Goal: Transaction & Acquisition: Download file/media

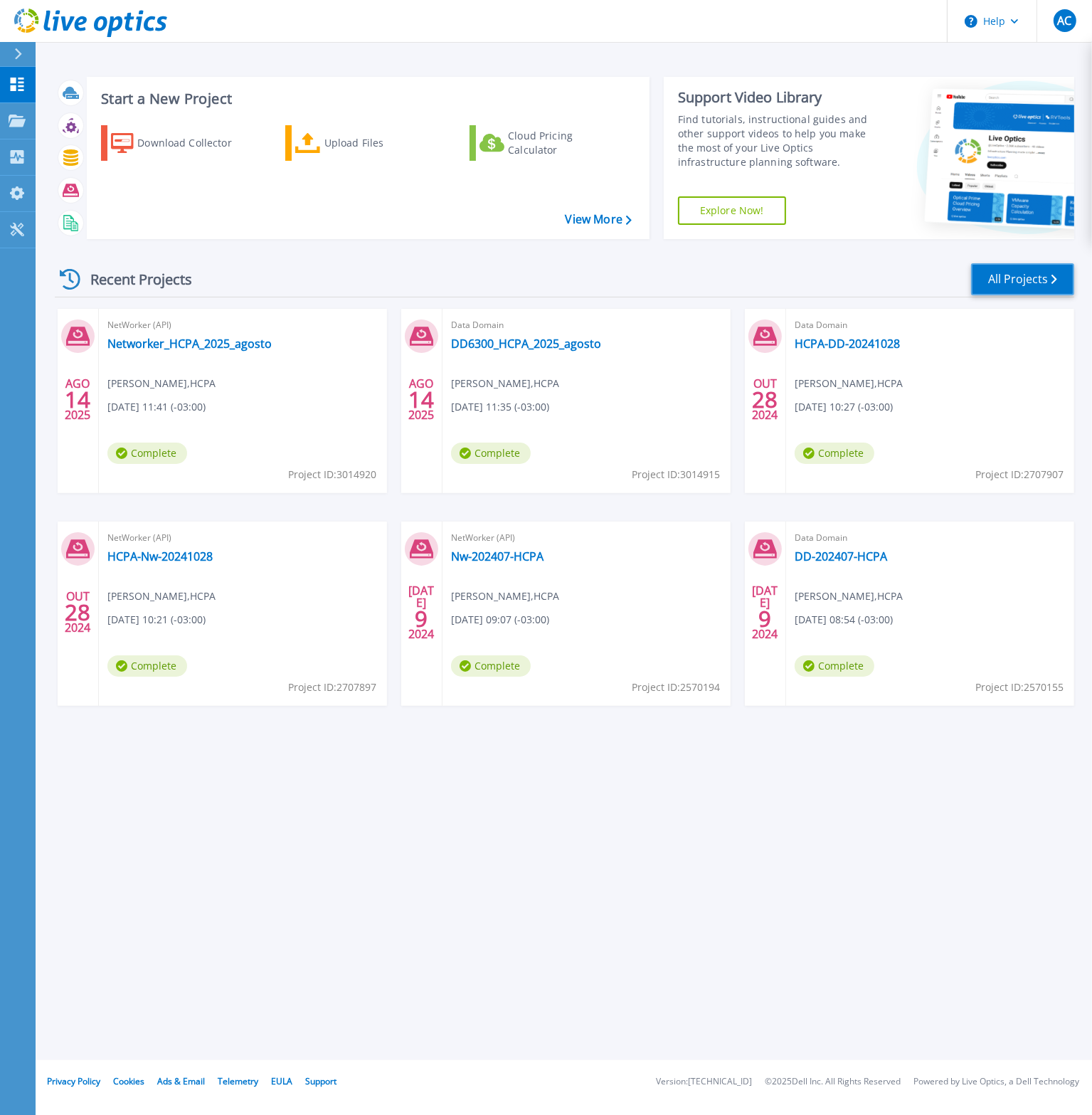
click at [989, 277] on link "All Projects" at bounding box center [1022, 279] width 103 height 32
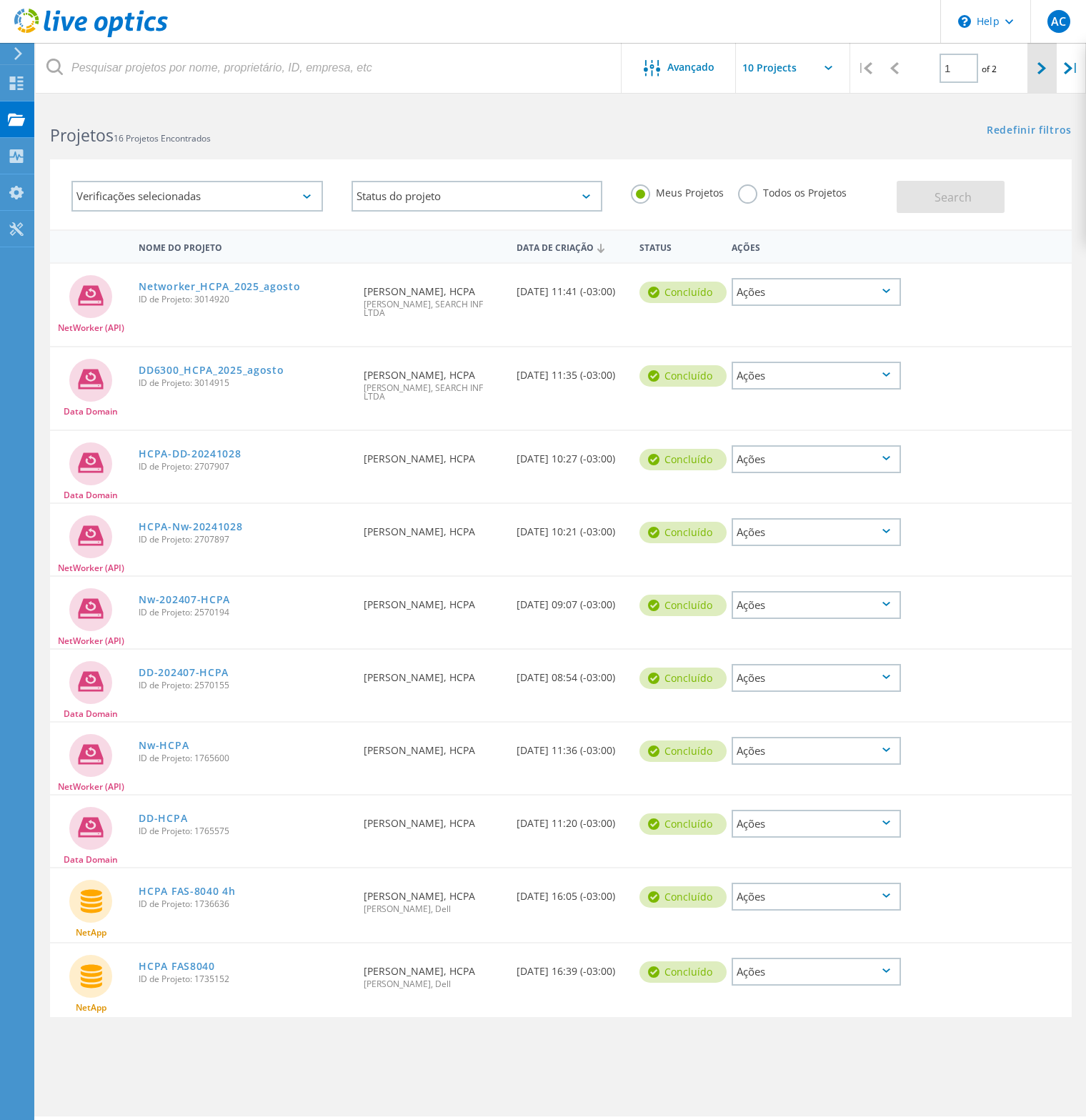
click at [1043, 65] on icon at bounding box center [1041, 68] width 8 height 12
type input "2"
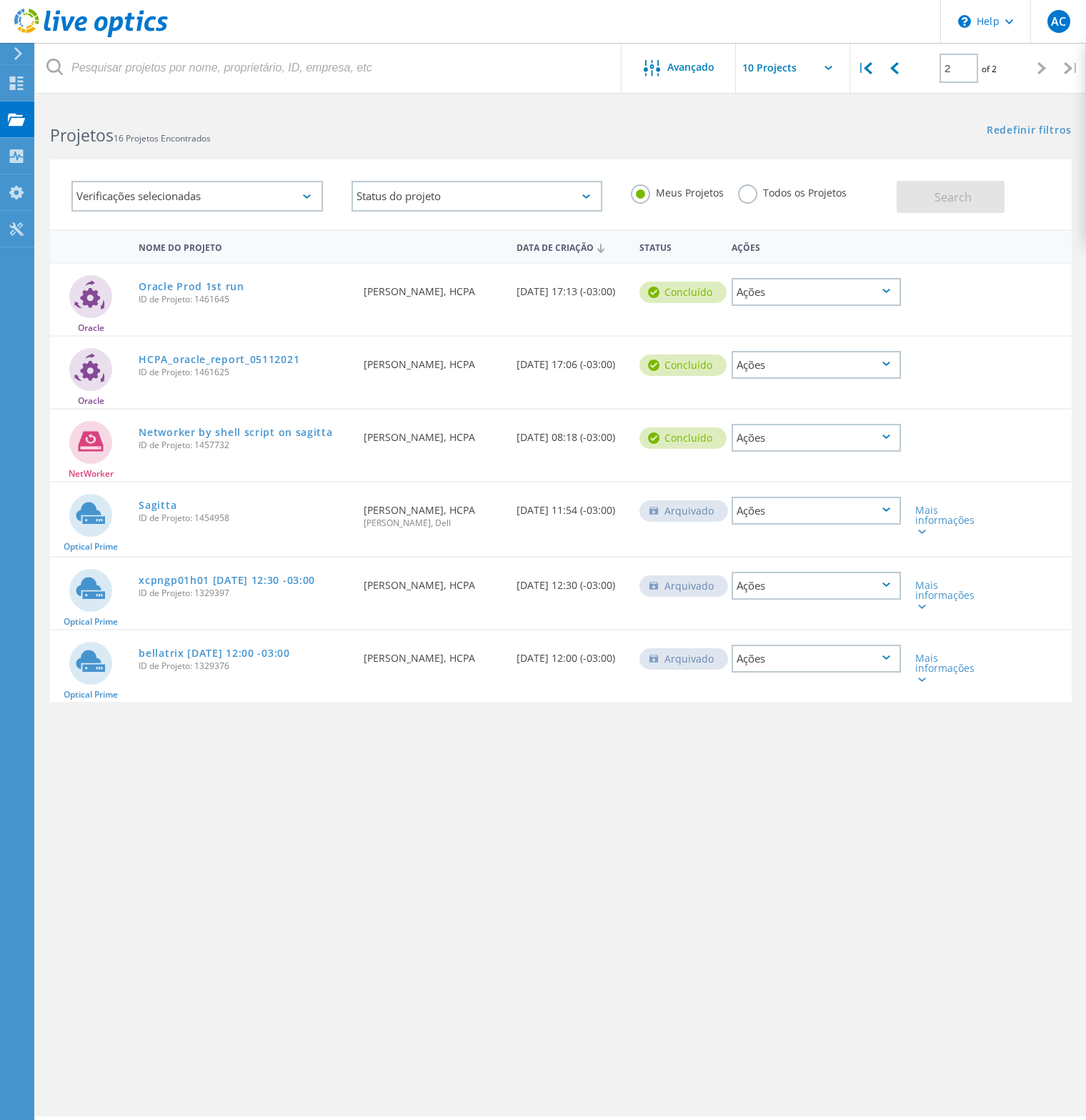
click at [303, 200] on div "Verificações selecionadas" at bounding box center [198, 196] width 252 height 30
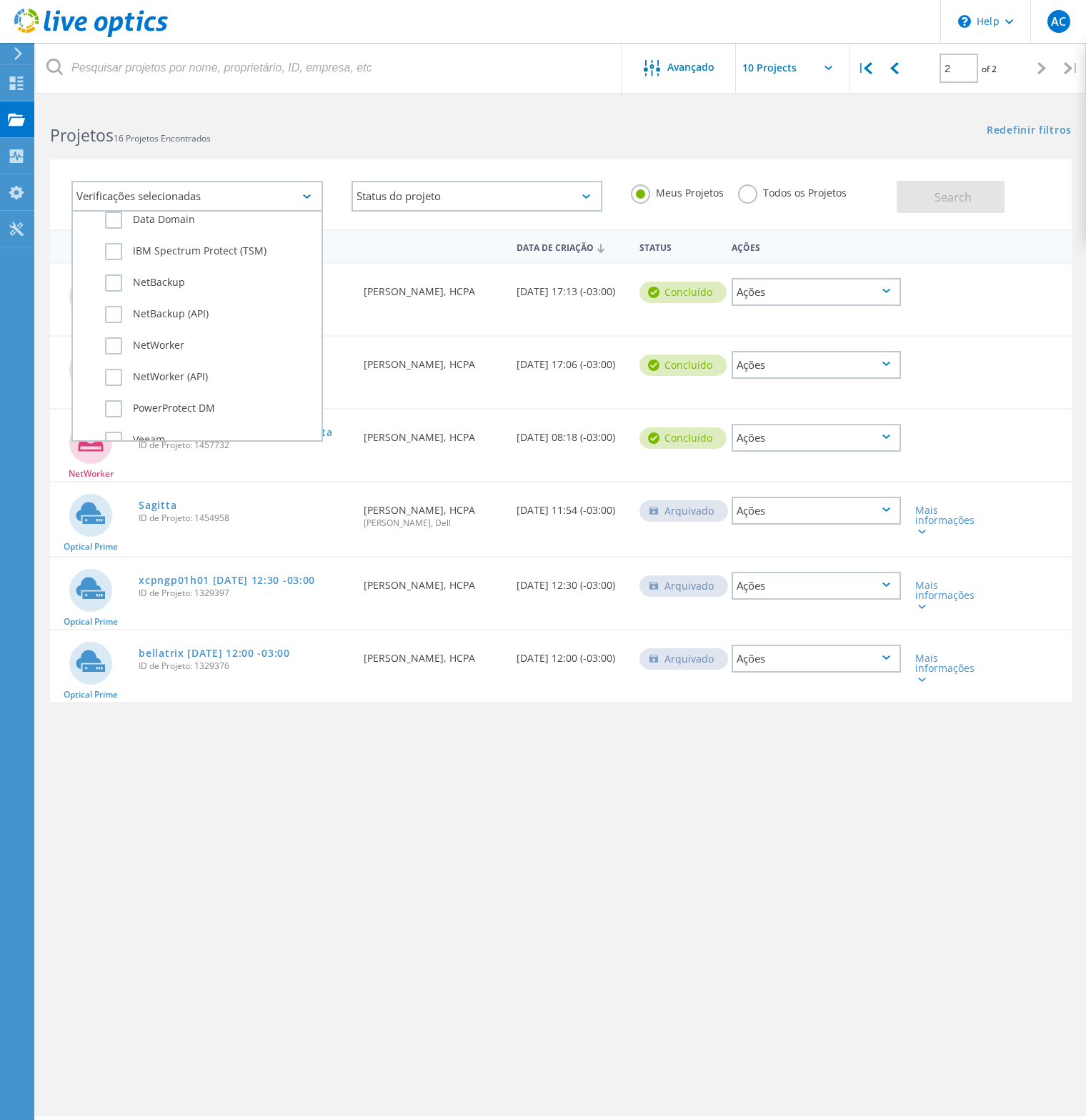
scroll to position [985, 0]
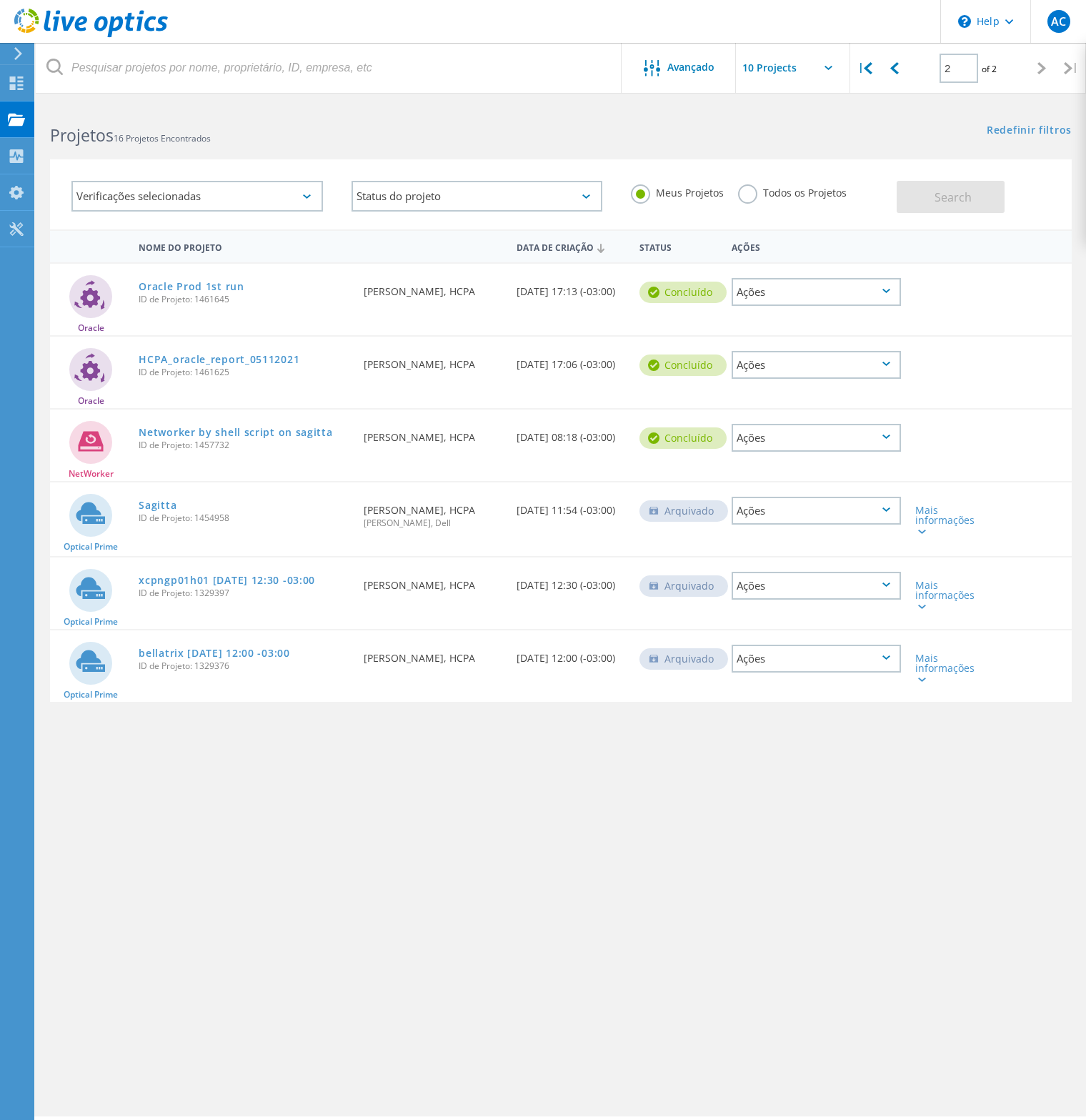
click at [817, 74] on input "text" at bounding box center [806, 68] width 143 height 50
click at [797, 176] on div "Show 40 Projects" at bounding box center [807, 177] width 142 height 24
type input "Show 40 Projects"
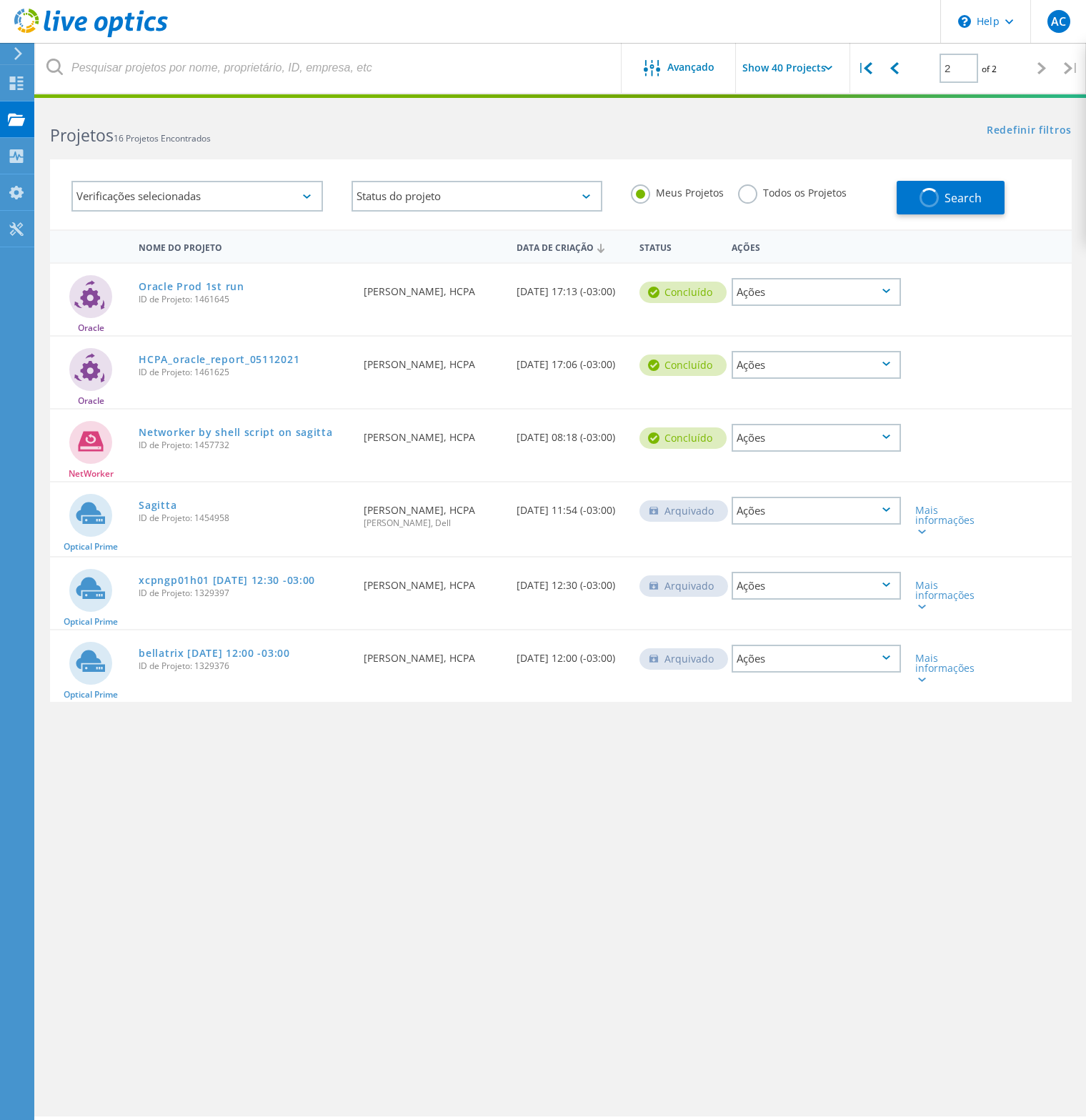
type input "1"
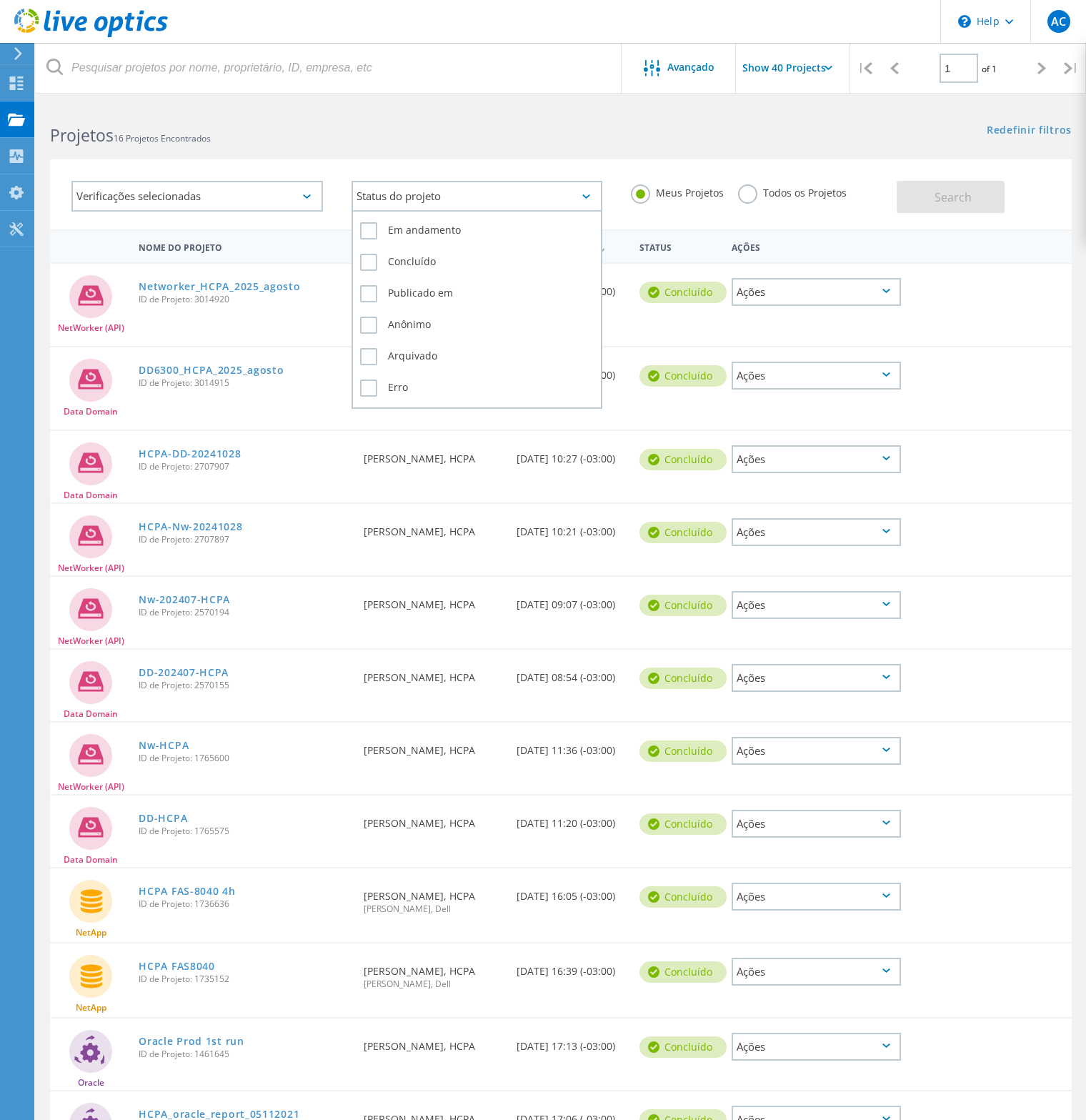
click at [586, 194] on icon at bounding box center [586, 196] width 8 height 5
click at [371, 159] on div "Verificações selecionadas Status do projeto Em andamento Concluído Publicado em…" at bounding box center [560, 194] width 1022 height 70
click at [310, 194] on icon at bounding box center [307, 196] width 8 height 5
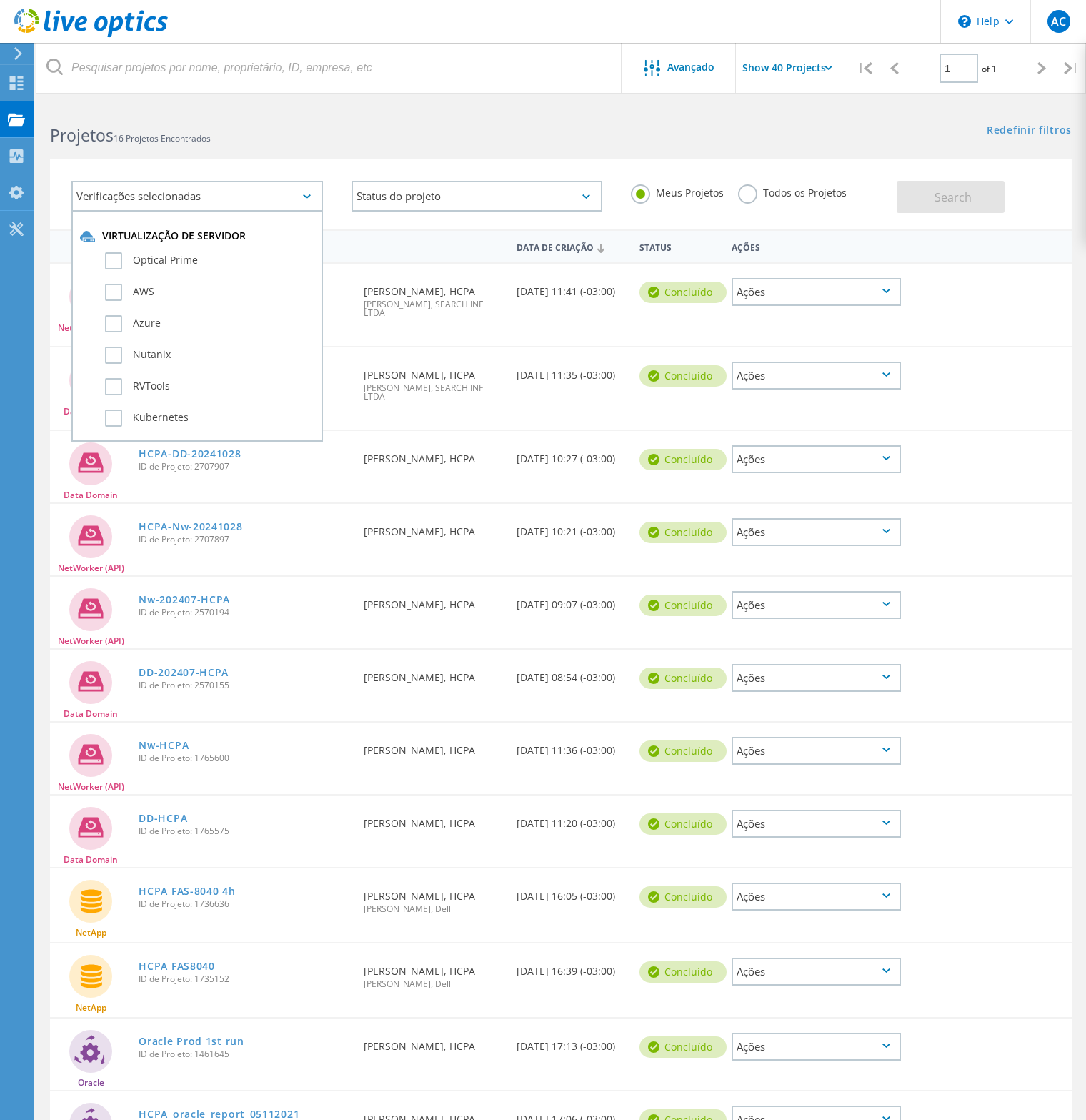
click at [308, 170] on div "Verificações selecionadas Virtualização de servidor Optical Prime AWS Azure Nut…" at bounding box center [197, 196] width 280 height 60
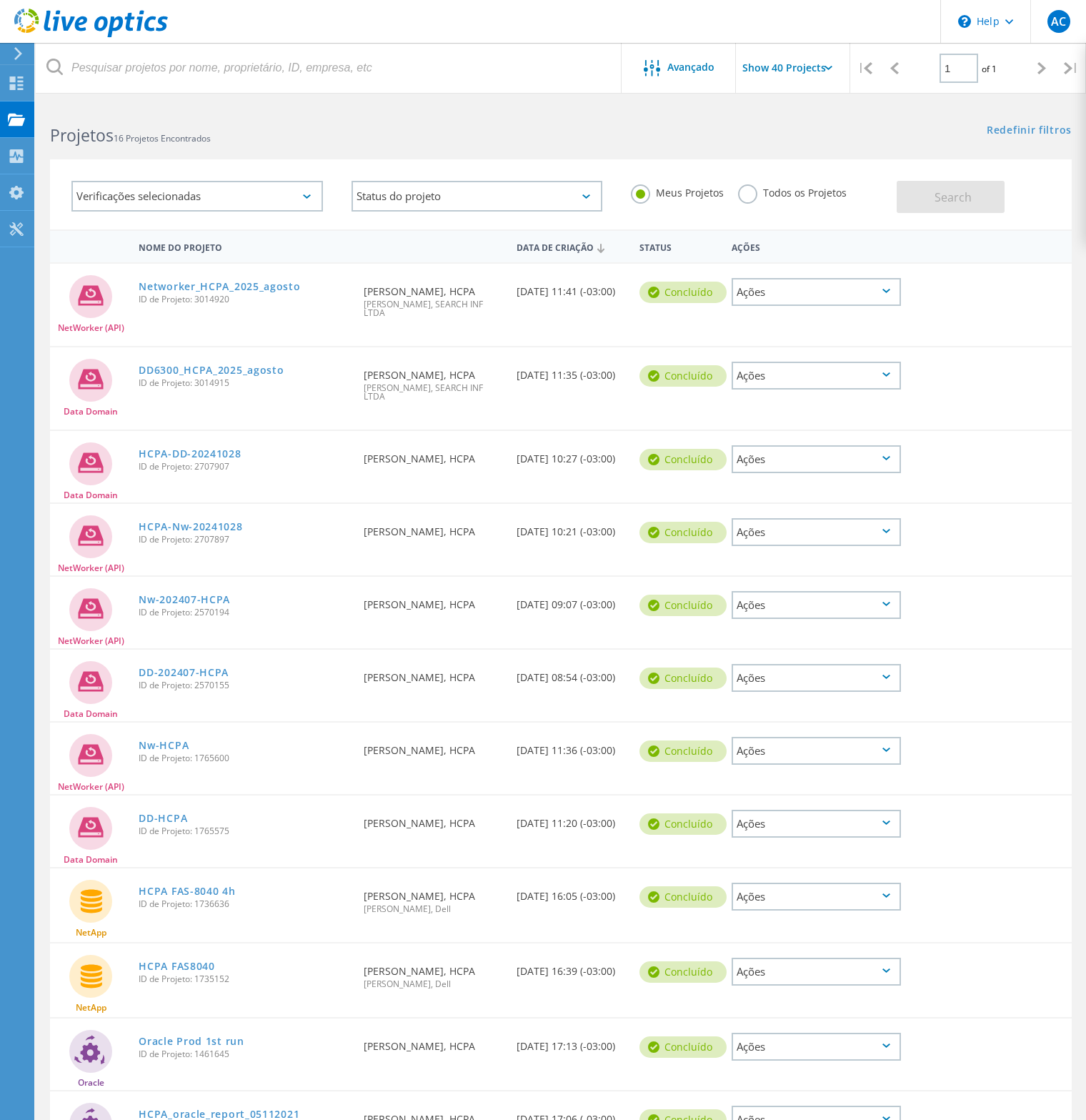
click at [746, 197] on label "Todos os Projetos" at bounding box center [793, 191] width 109 height 14
click at [0, 0] on input "Todos os Projetos" at bounding box center [0, 0] width 0 height 0
click at [979, 210] on button "Search" at bounding box center [950, 197] width 108 height 32
click at [628, 197] on div "Meus Projetos Todos os Projetos" at bounding box center [757, 193] width 280 height 53
click at [644, 197] on label "Meus Projetos" at bounding box center [677, 191] width 93 height 14
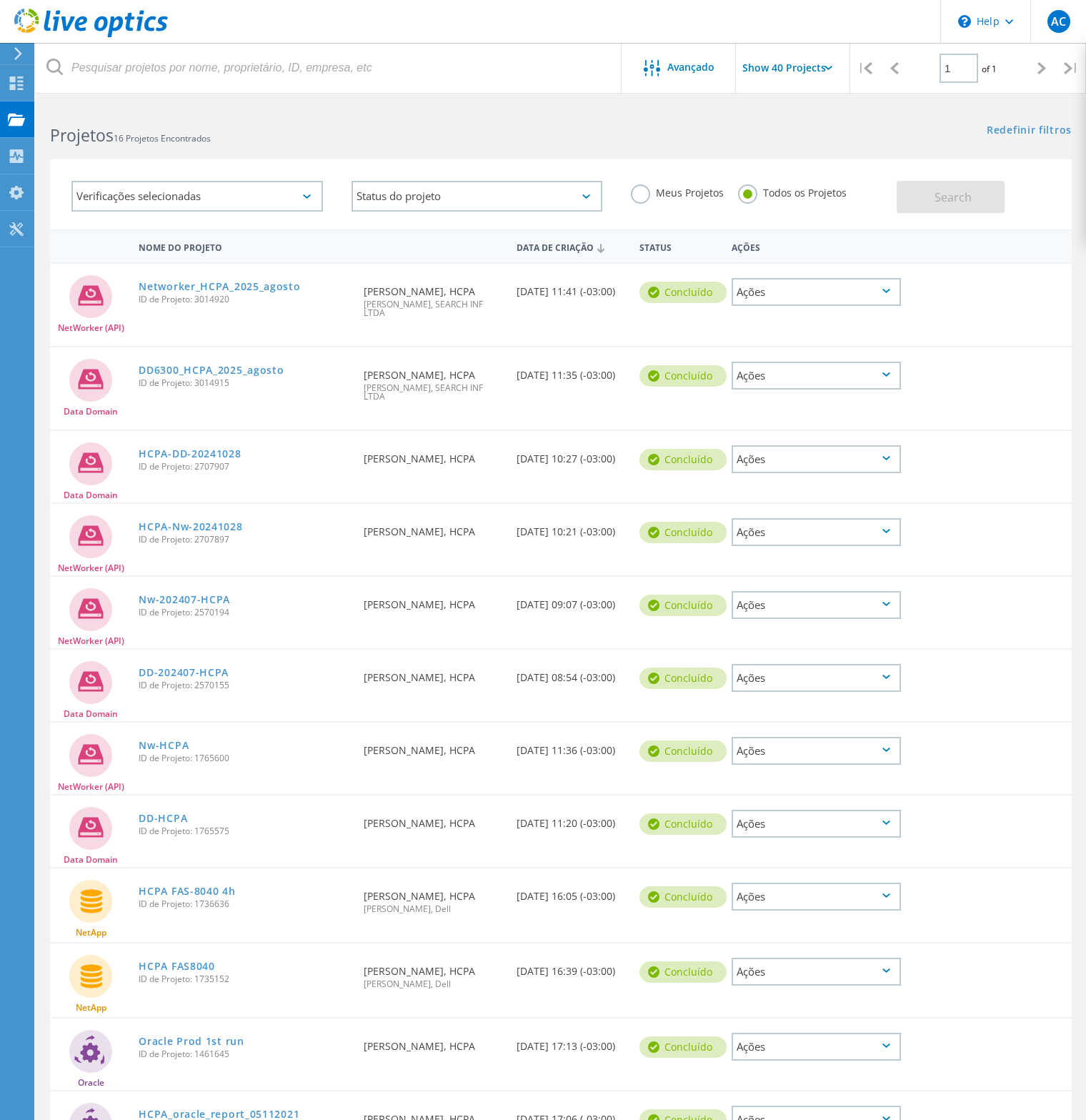
click at [0, 0] on input "Meus Projetos" at bounding box center [0, 0] width 0 height 0
click at [656, 68] on icon at bounding box center [652, 68] width 17 height 17
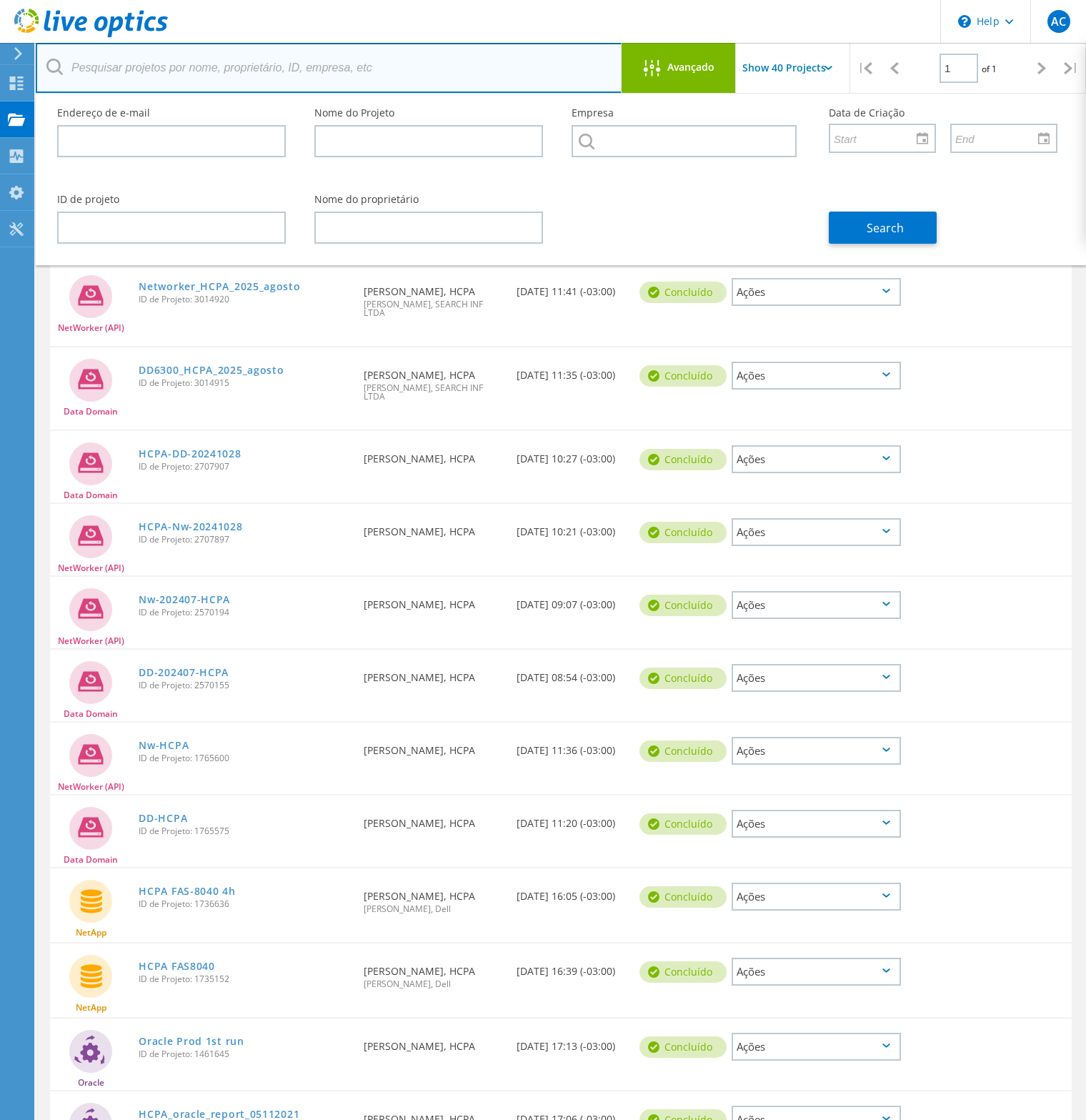
click at [532, 70] on input "text" at bounding box center [329, 68] width 587 height 50
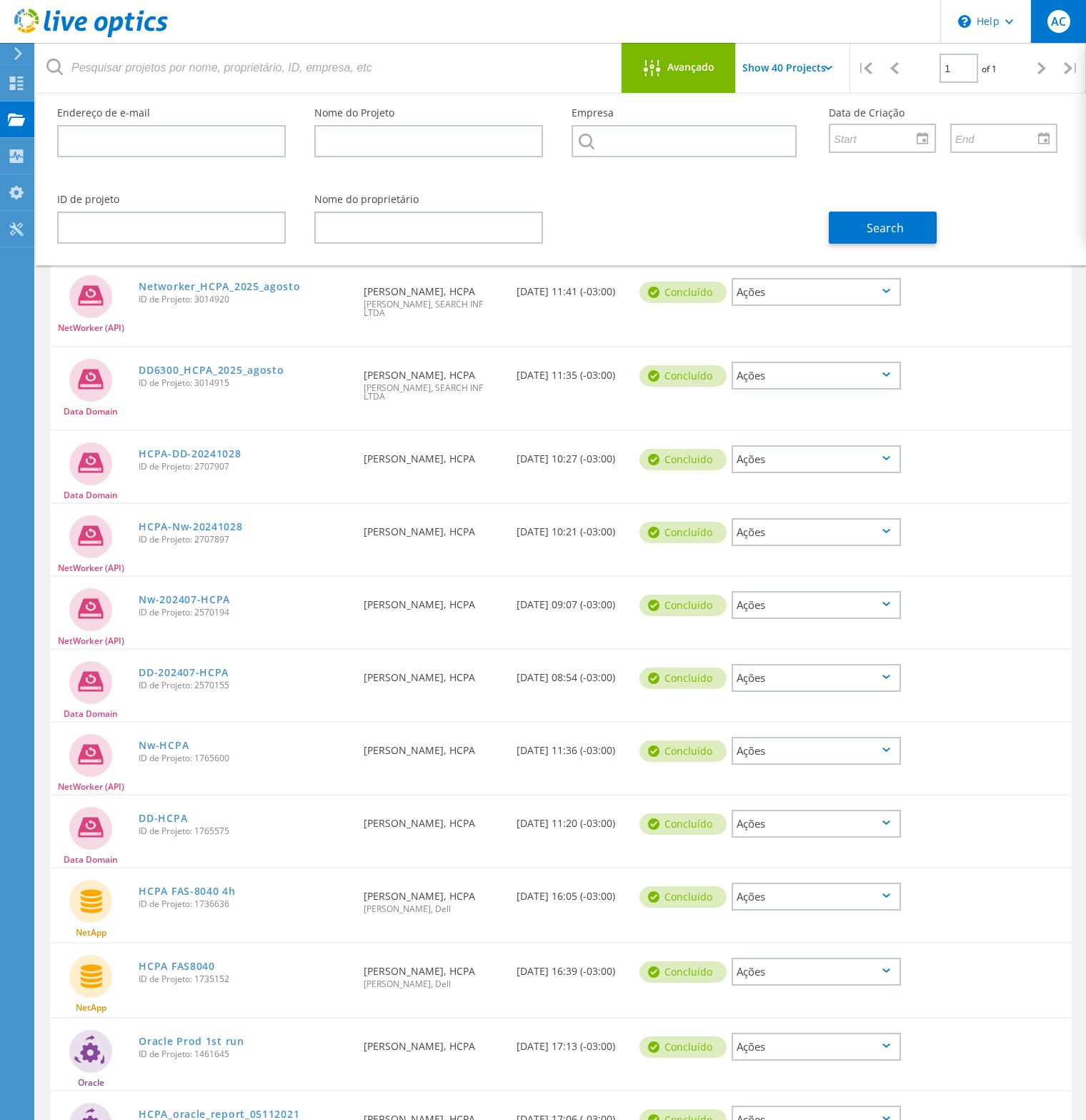
click at [1055, 28] on span "AC" at bounding box center [1058, 21] width 15 height 11
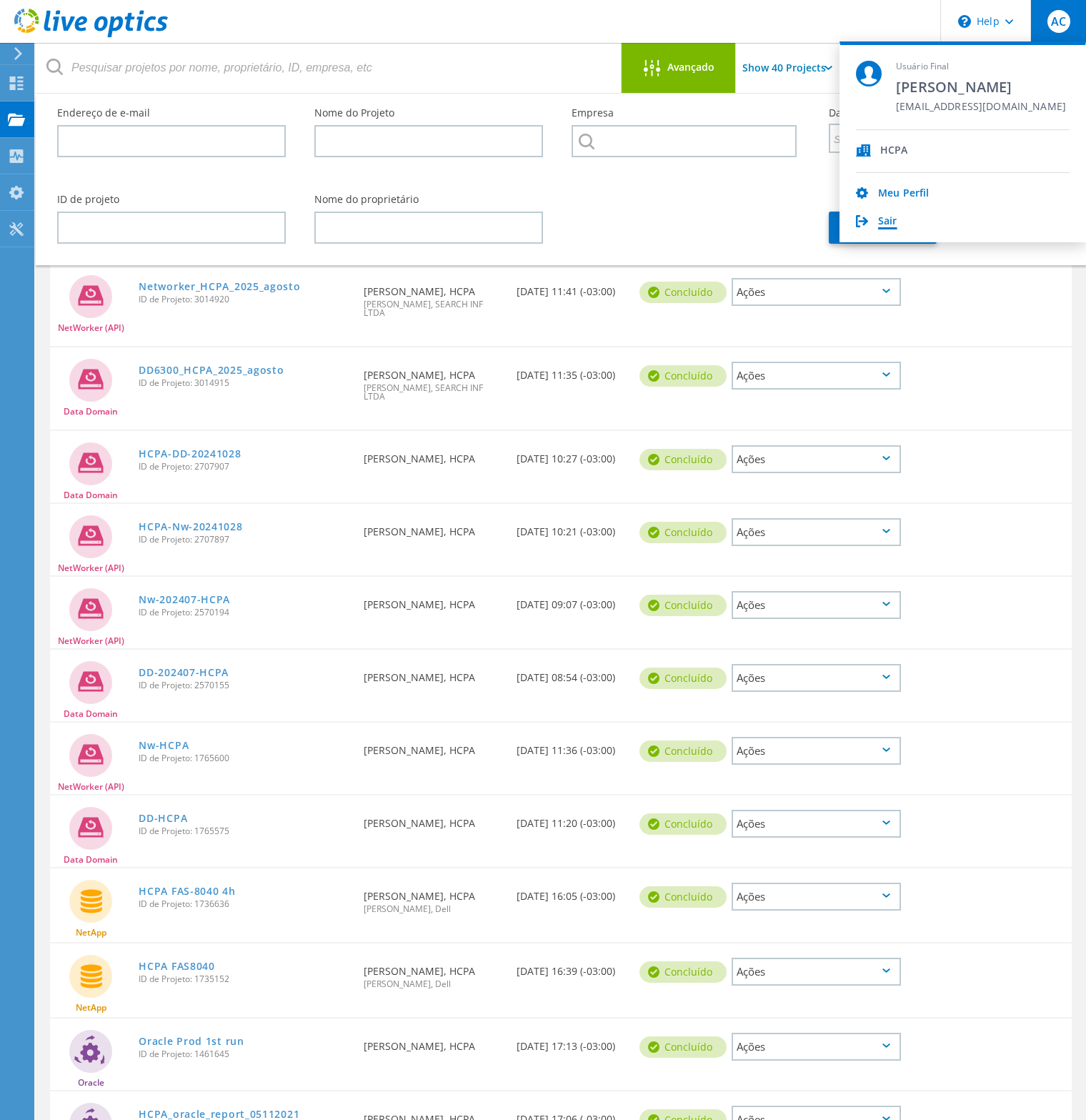
click at [886, 220] on link "Sair" at bounding box center [887, 222] width 19 height 14
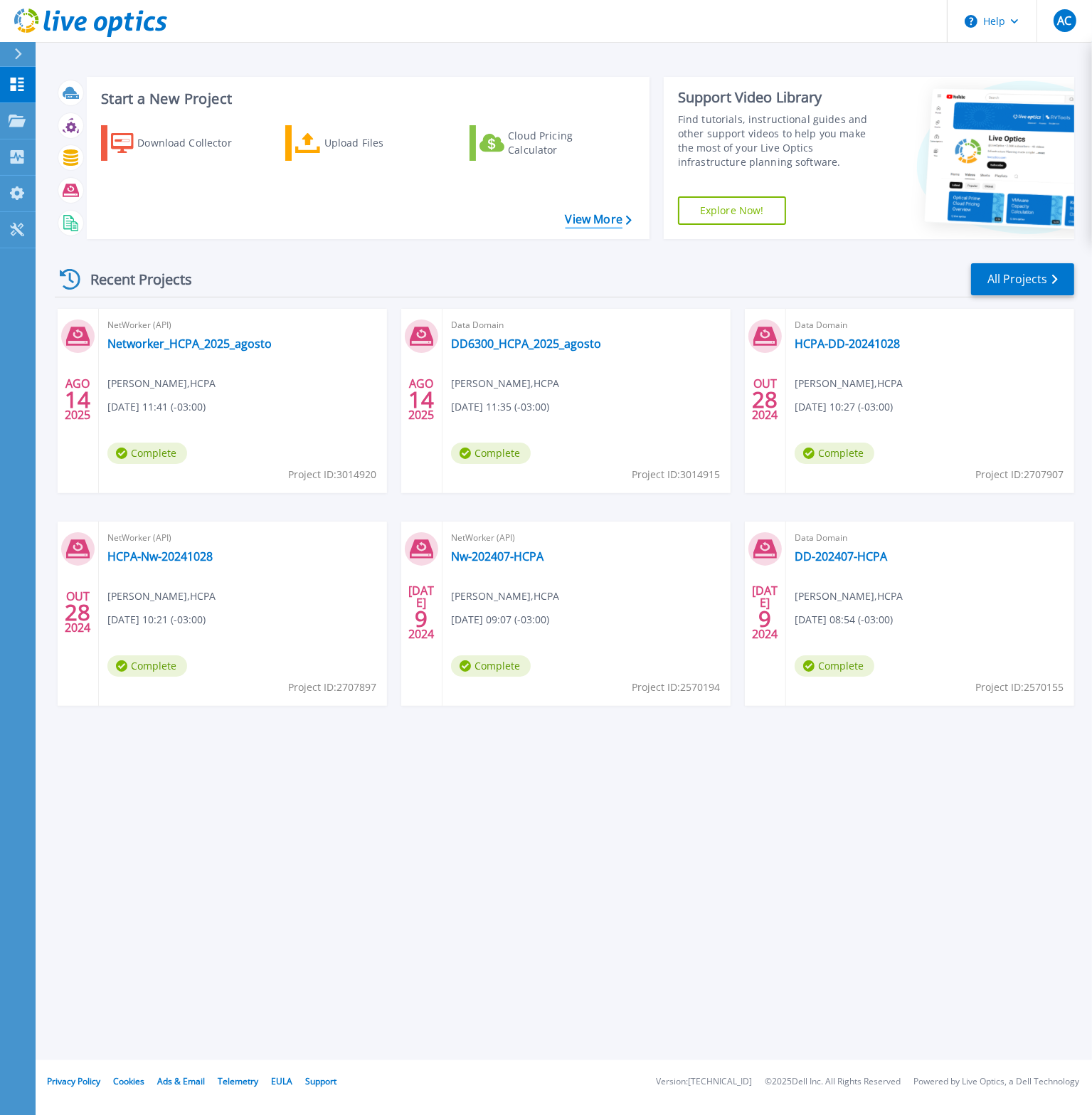
click at [567, 225] on link "View More" at bounding box center [599, 219] width 66 height 14
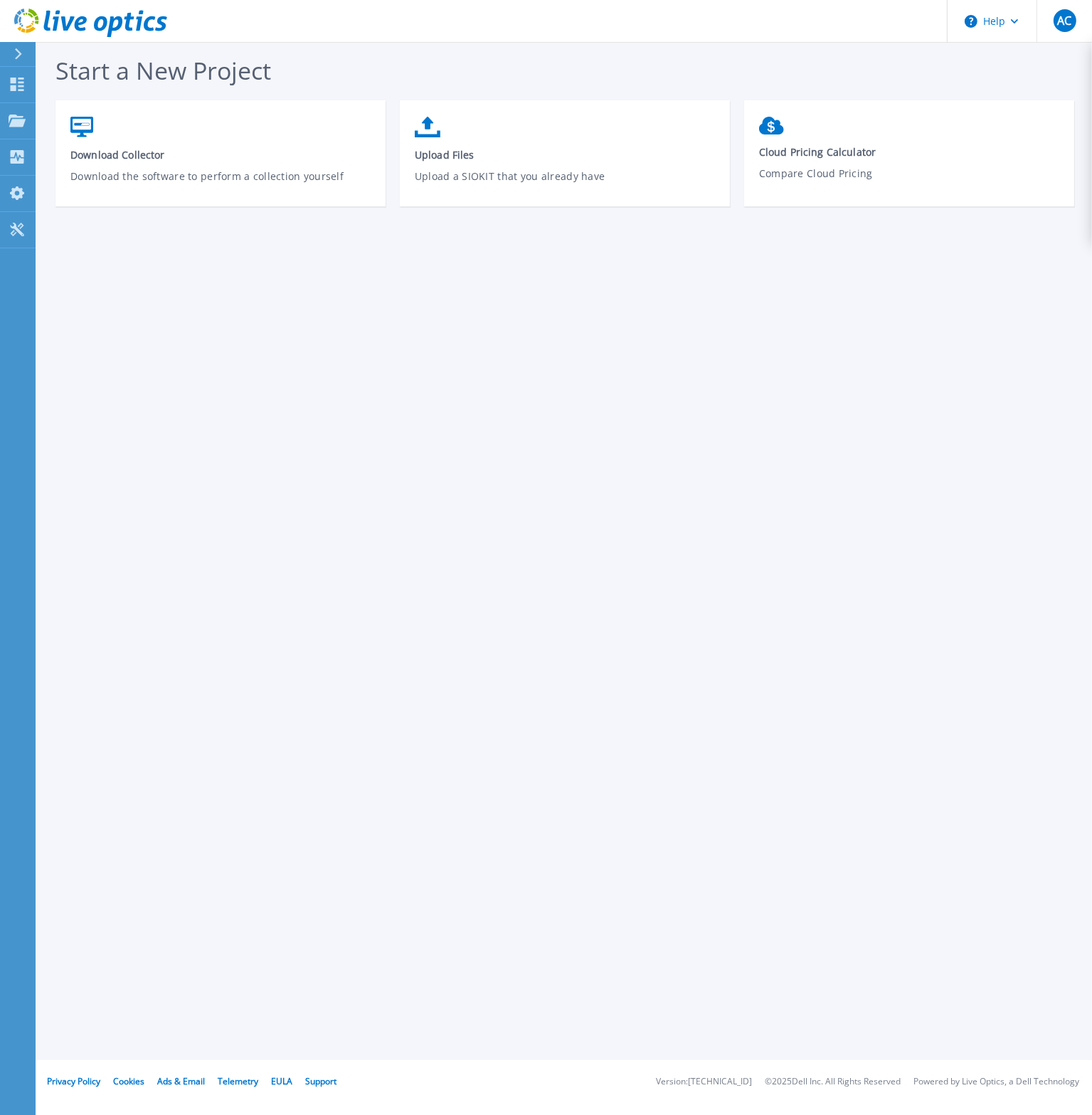
click at [605, 369] on div "Start a New Project Download Collector Download the software to perform a colle…" at bounding box center [564, 530] width 1056 height 1060
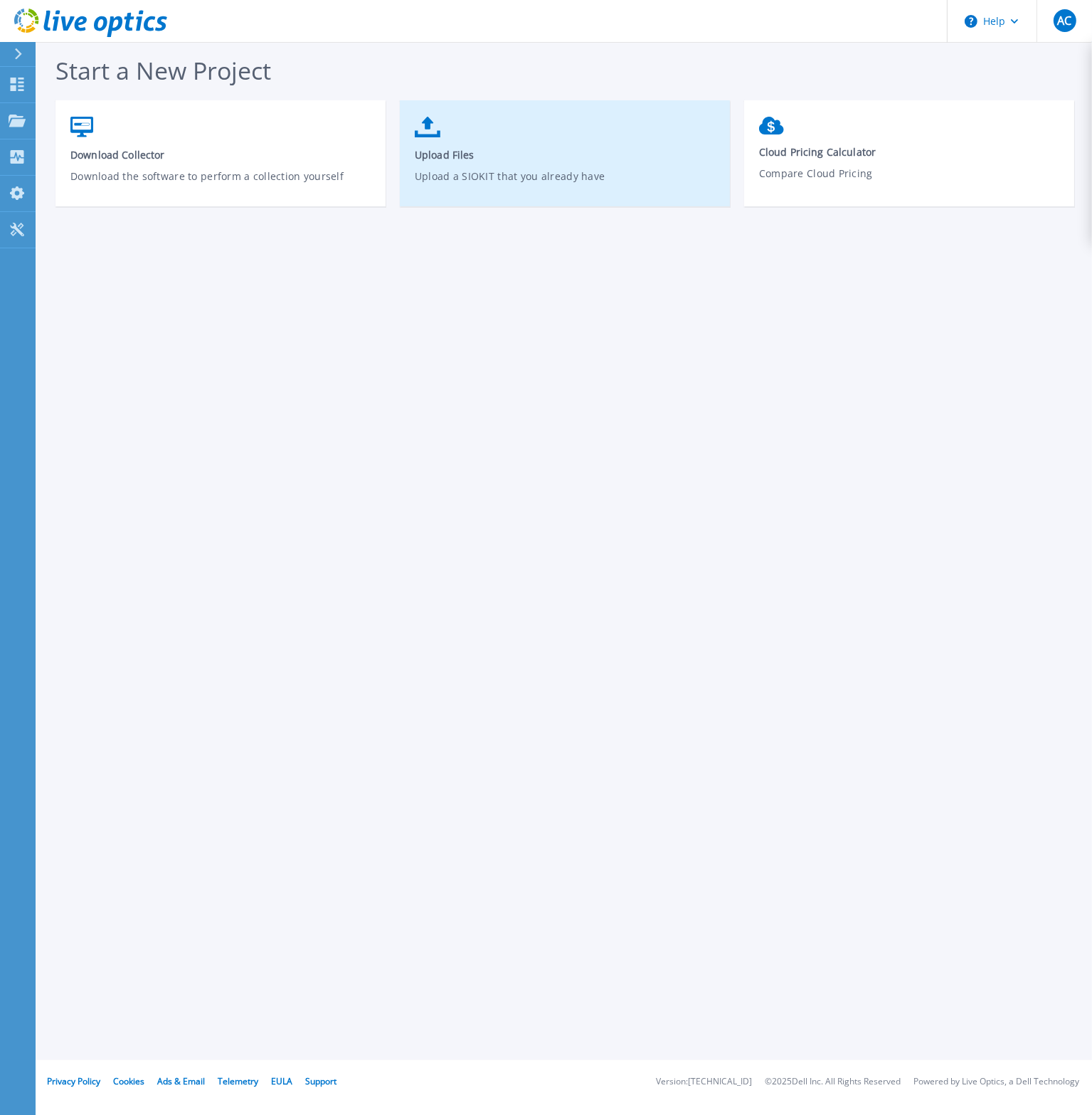
click at [444, 156] on span "Upload Files" at bounding box center [565, 155] width 301 height 14
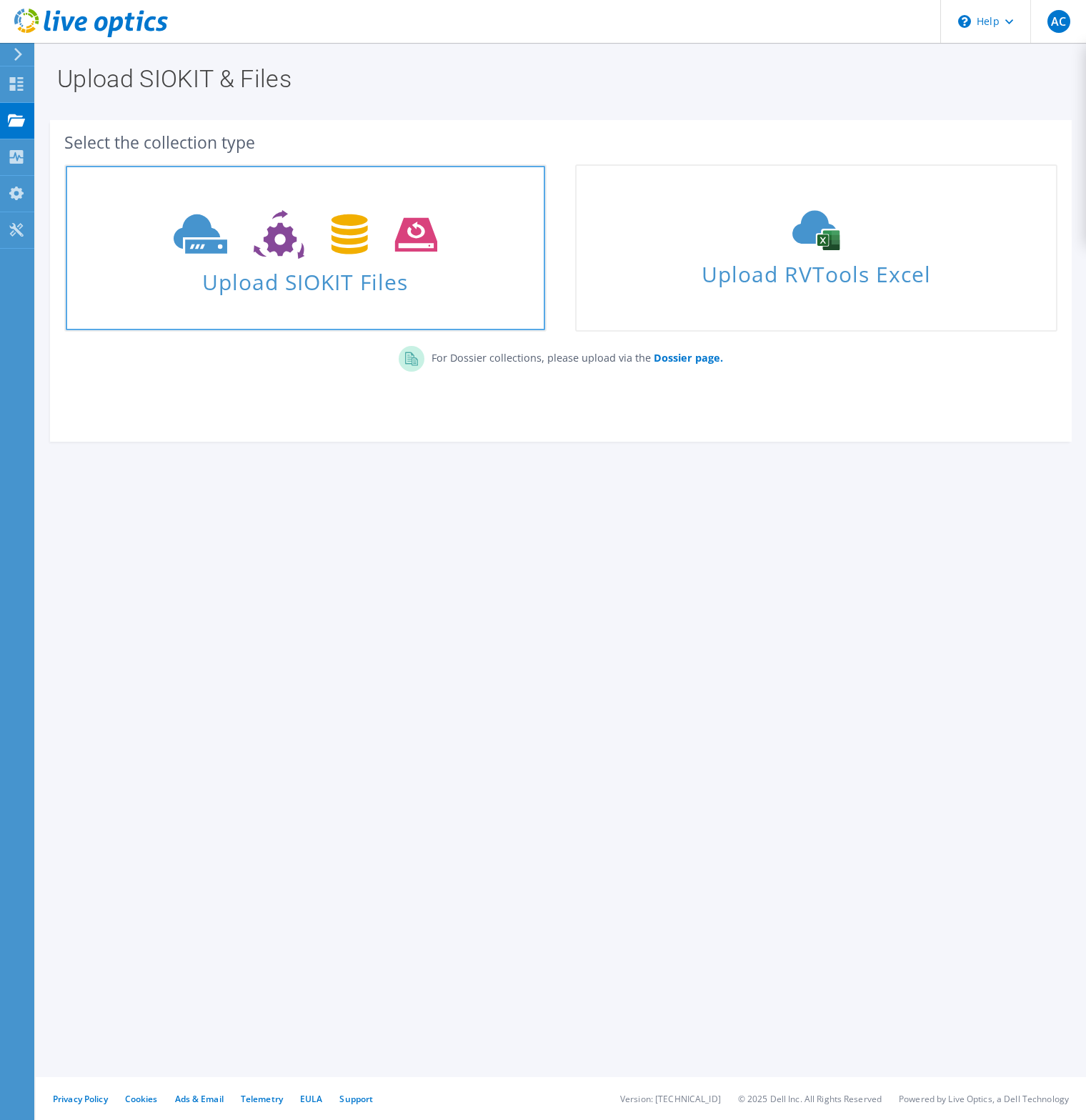
click at [355, 303] on link "Upload SIOKIT Files" at bounding box center [305, 248] width 483 height 167
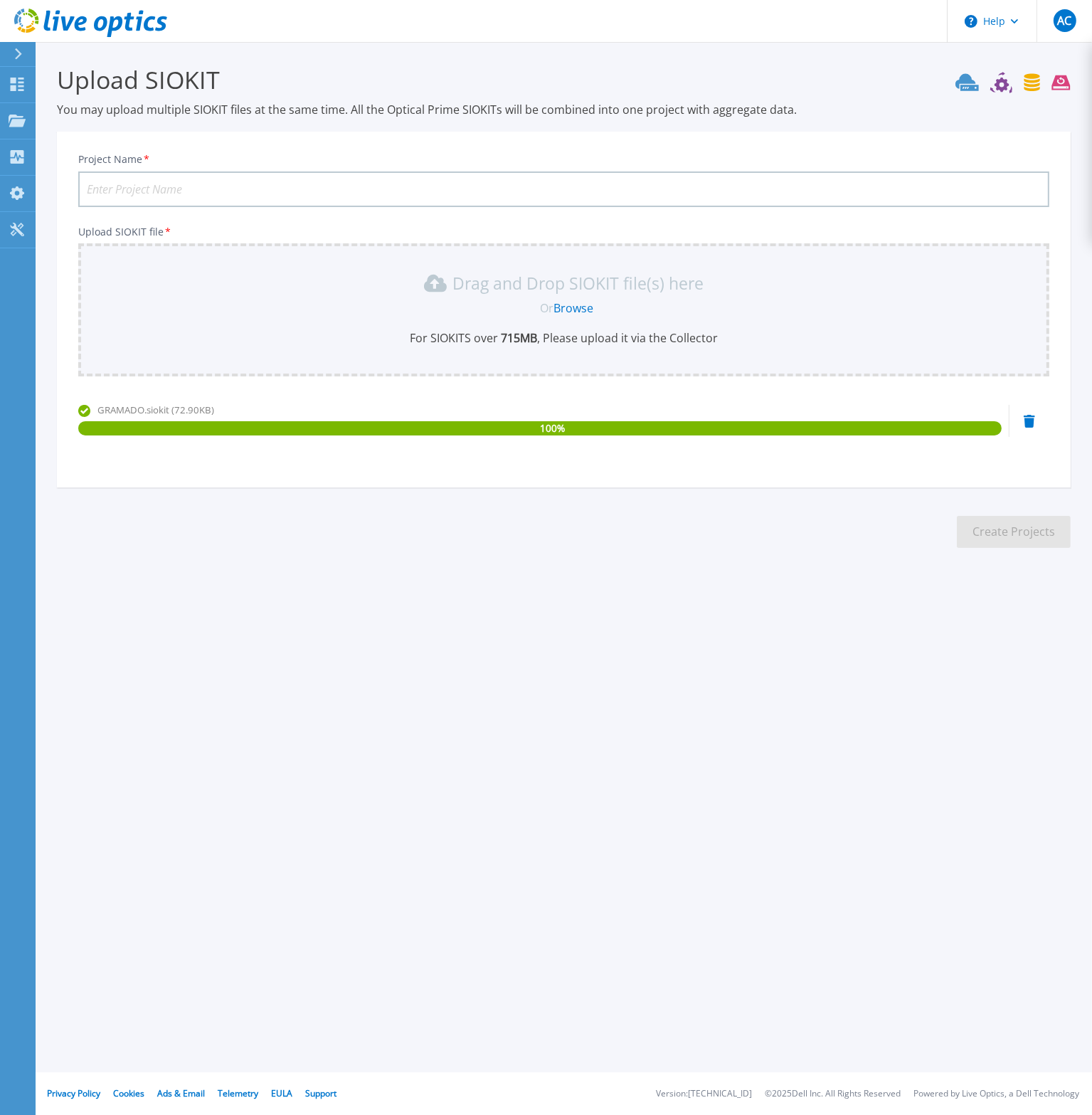
click at [131, 189] on input "Project Name *" at bounding box center [563, 189] width 971 height 36
type input "vSphere Gramado"
click at [988, 524] on button "Create Projects" at bounding box center [1013, 531] width 114 height 32
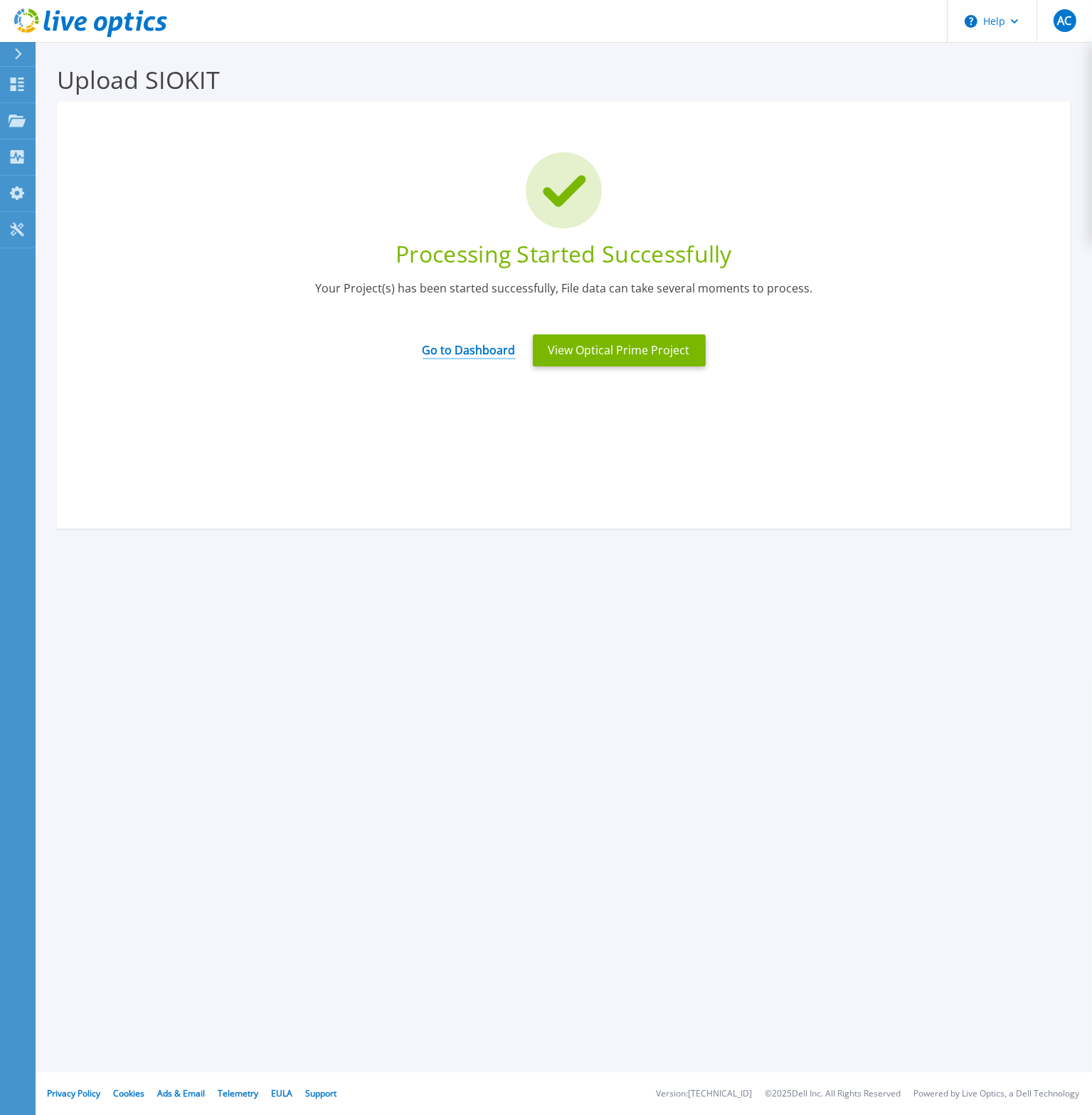
click at [493, 351] on link "Go to Dashboard" at bounding box center [470, 345] width 93 height 27
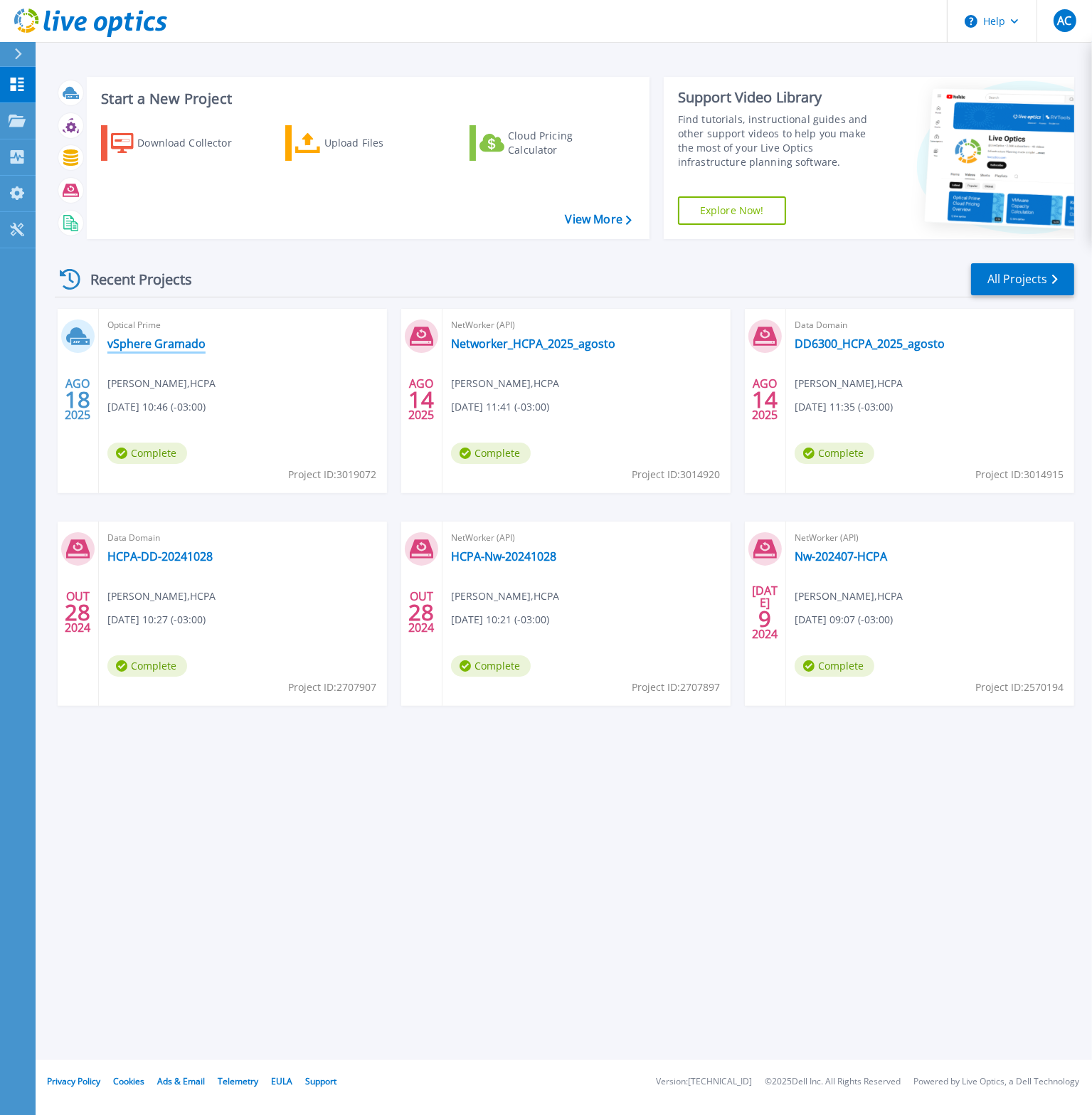
click at [170, 346] on link "vSphere Gramado" at bounding box center [156, 344] width 98 height 15
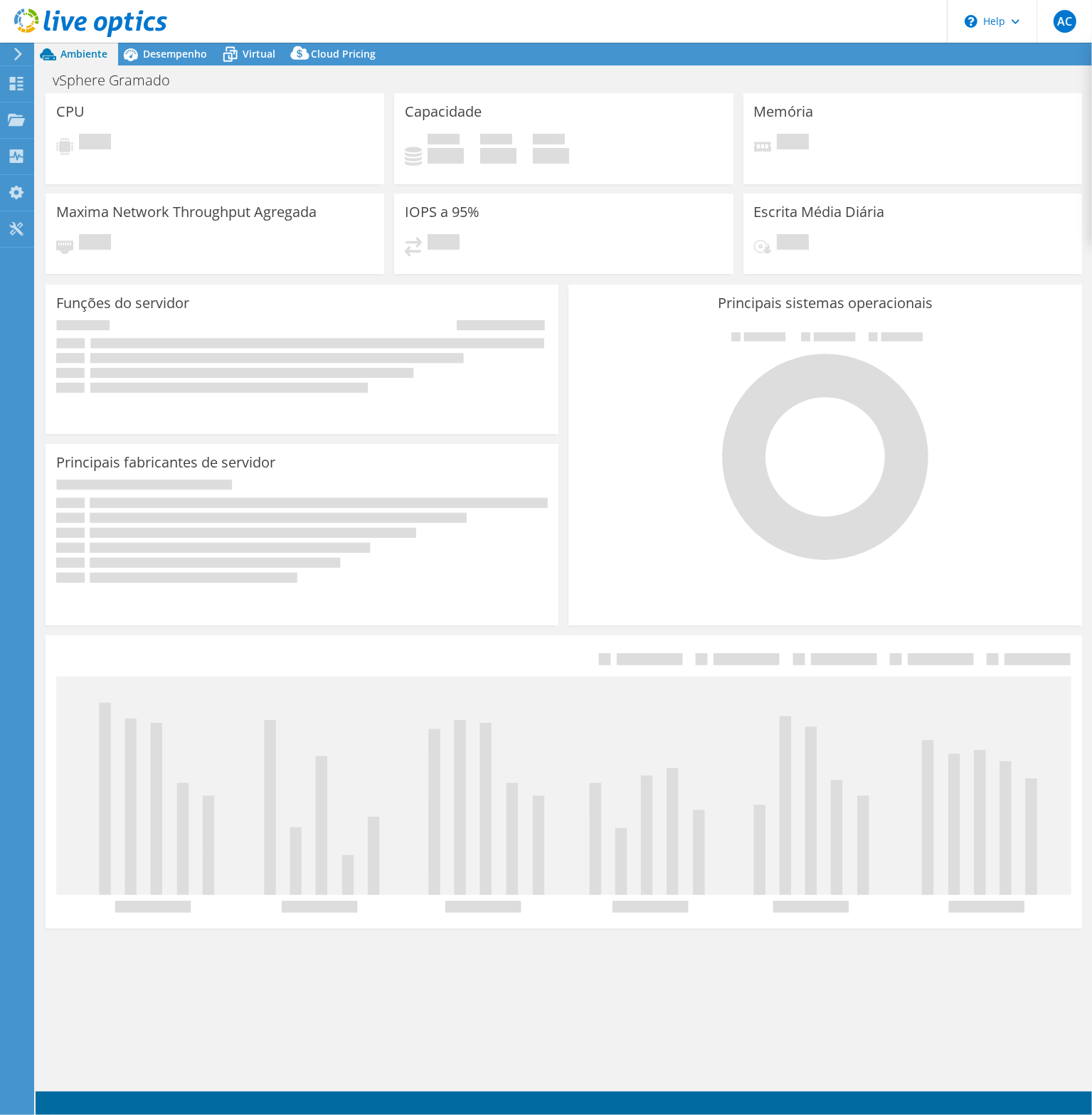
select select "USD"
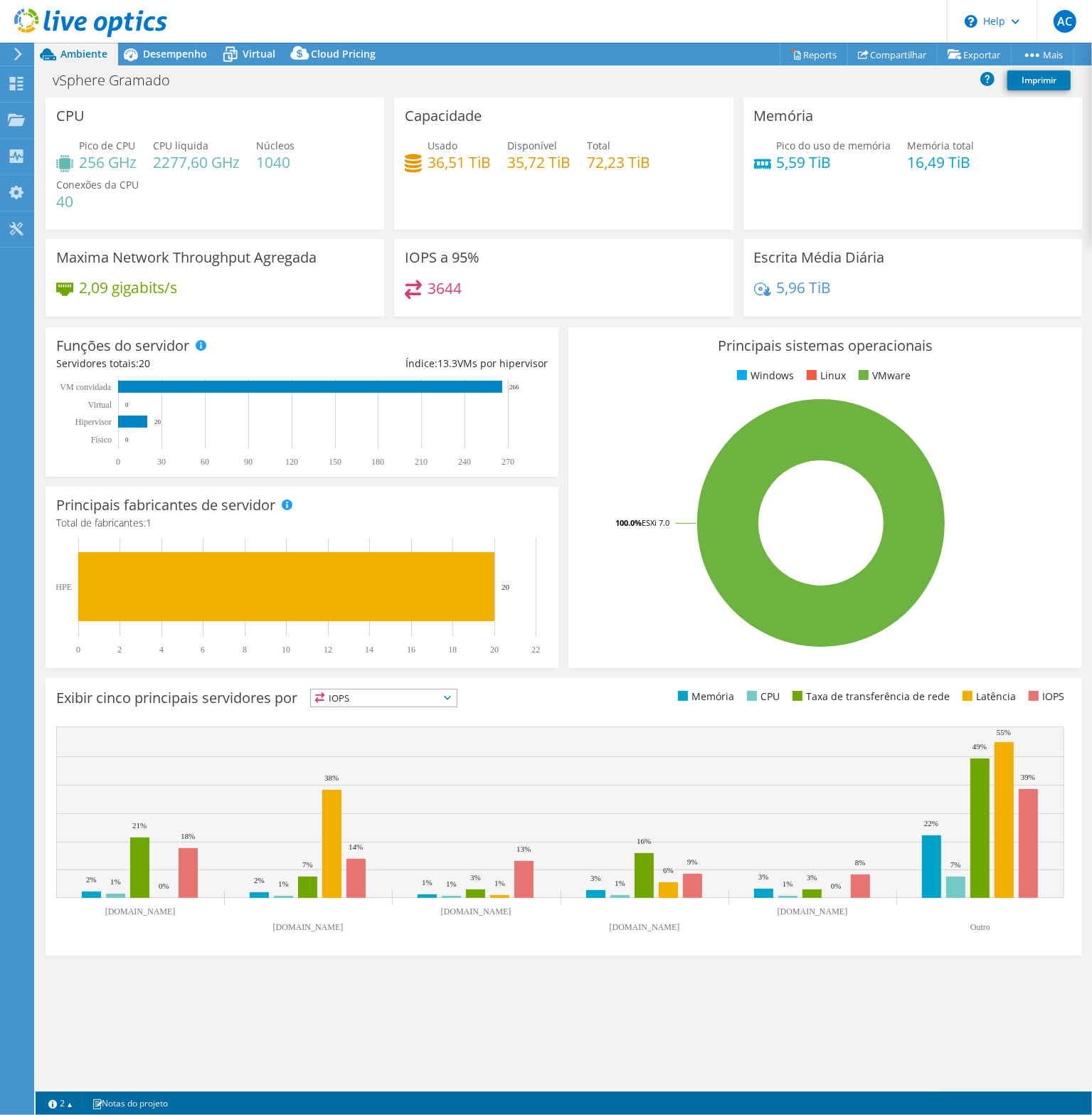
click at [457, 700] on span "IOPS" at bounding box center [384, 698] width 146 height 17
click at [487, 697] on div "Exibir cinco principais servidores por IOPS IOPS" at bounding box center [309, 700] width 507 height 24
click at [457, 701] on span "IOPS" at bounding box center [384, 698] width 146 height 17
click at [364, 736] on li "Memória" at bounding box center [384, 736] width 146 height 20
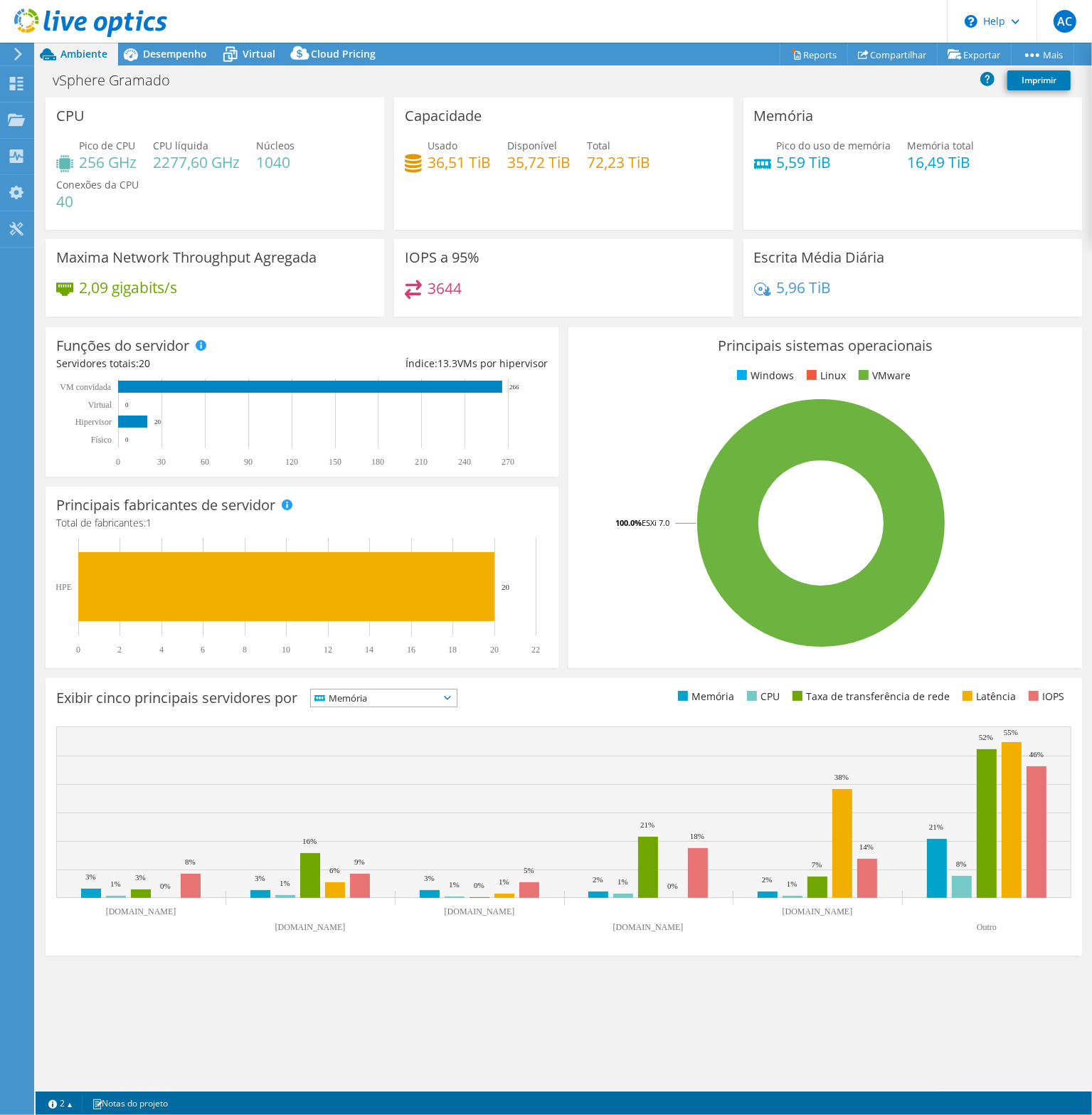
click at [412, 697] on span "Memória" at bounding box center [375, 698] width 128 height 17
click at [358, 758] on li "CPU" at bounding box center [384, 756] width 146 height 20
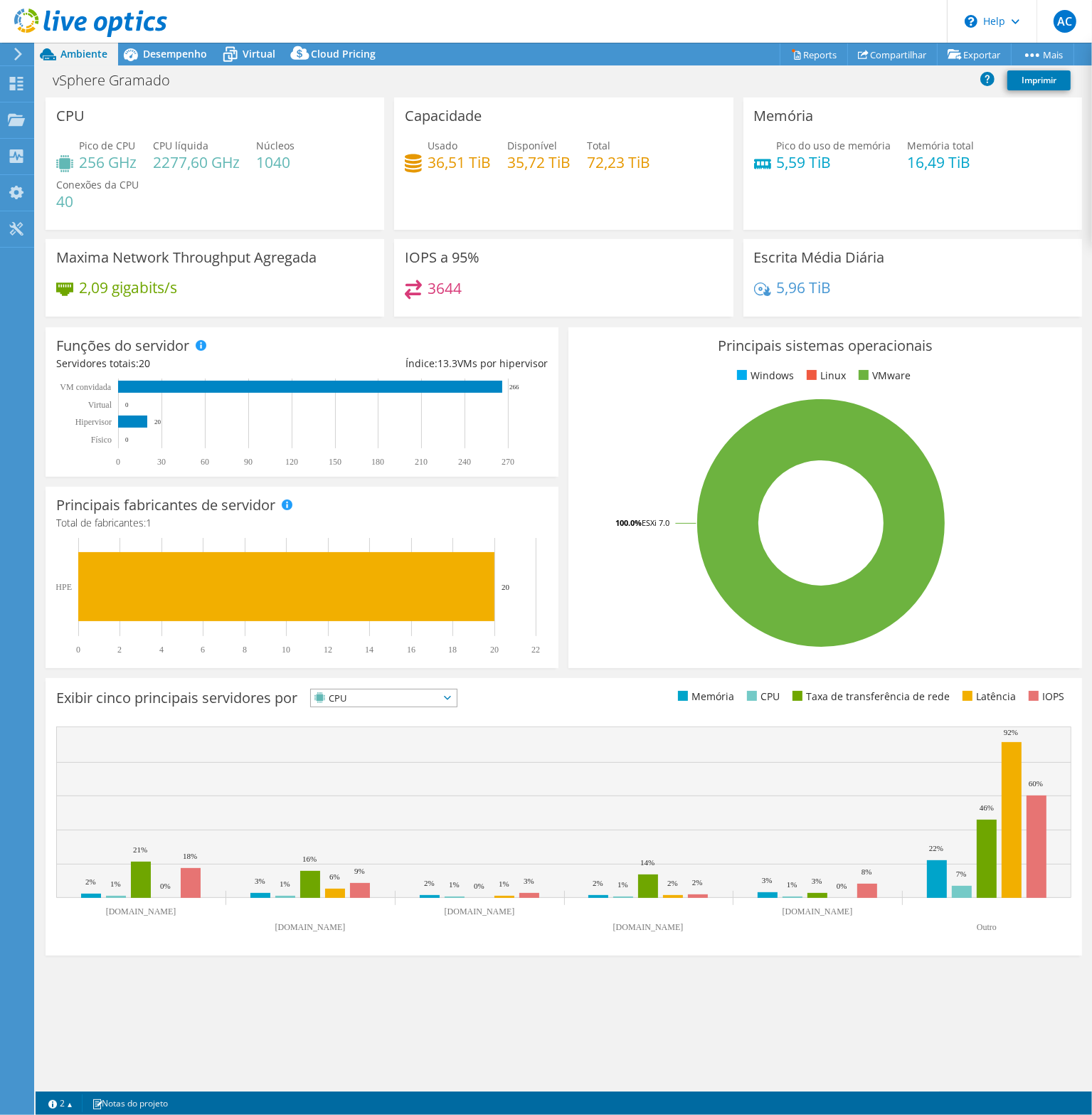
click at [424, 698] on span "CPU" at bounding box center [375, 698] width 128 height 17
click at [362, 770] on li "Taxa de transferência de rede" at bounding box center [384, 776] width 146 height 20
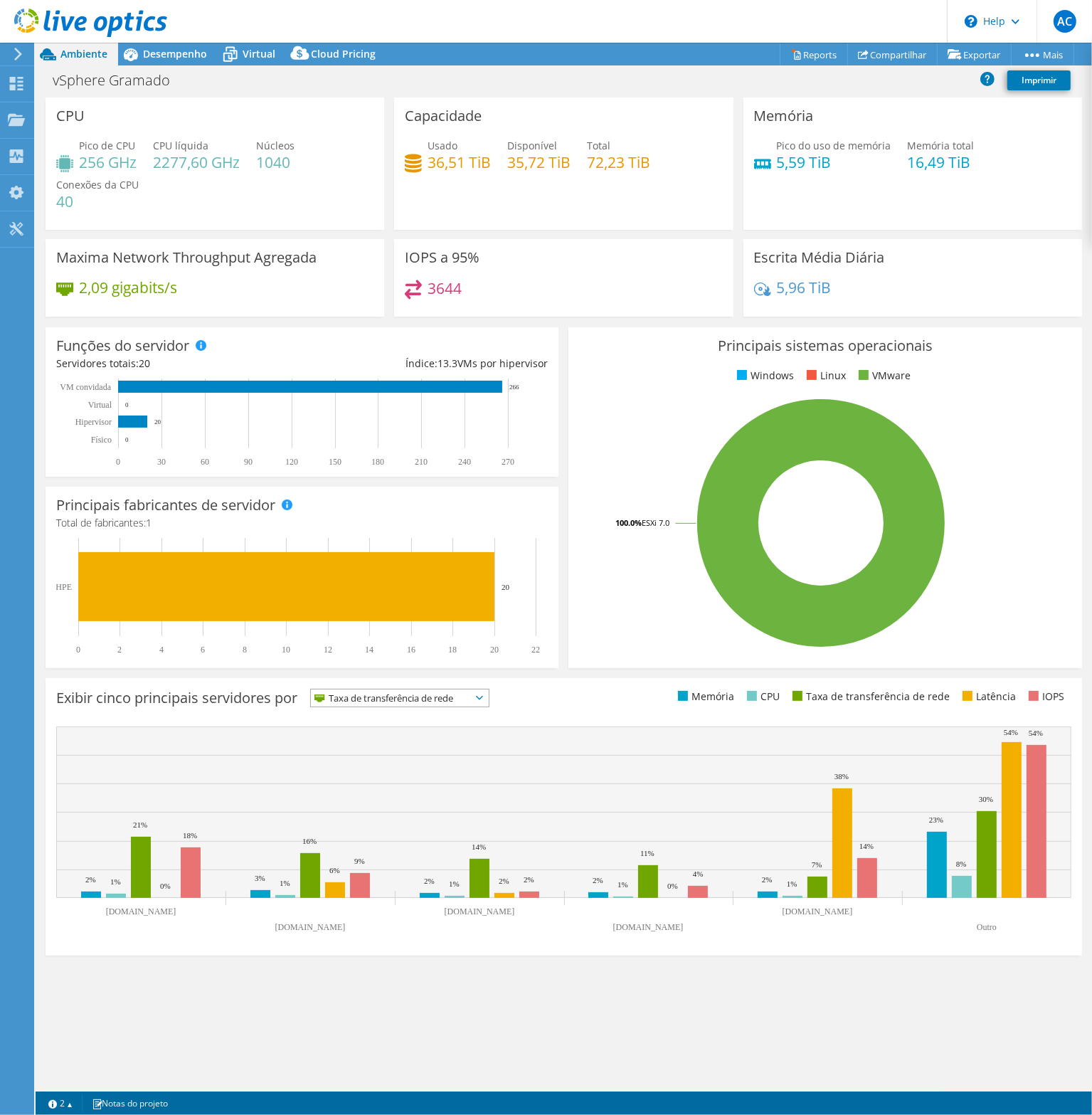
click at [407, 698] on span "Taxa de transferência de rede" at bounding box center [391, 698] width 160 height 17
click at [358, 794] on li "Latência" at bounding box center [400, 796] width 178 height 20
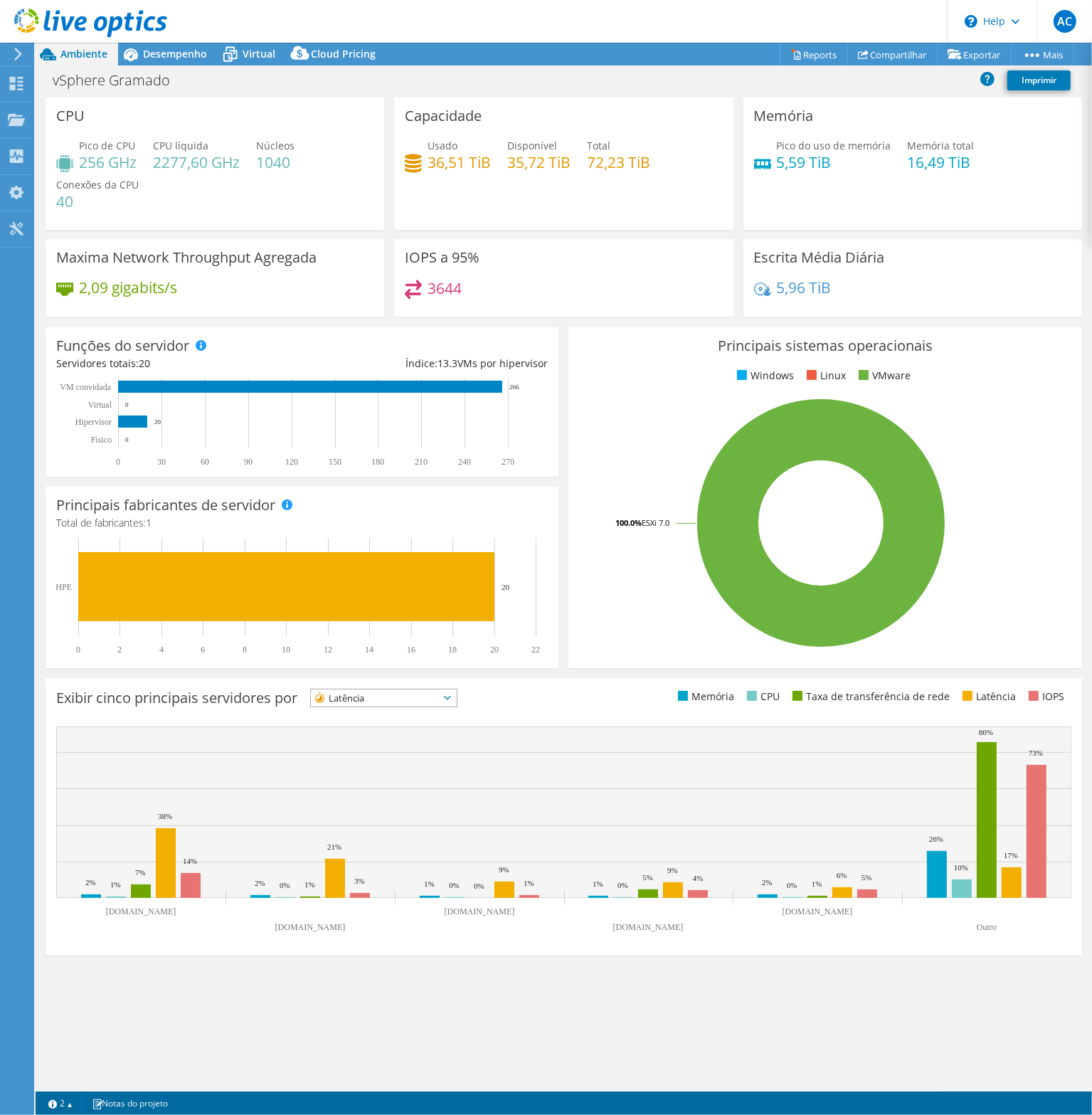
click at [451, 696] on icon at bounding box center [448, 698] width 7 height 5
click at [356, 713] on li "IOPS" at bounding box center [384, 717] width 146 height 20
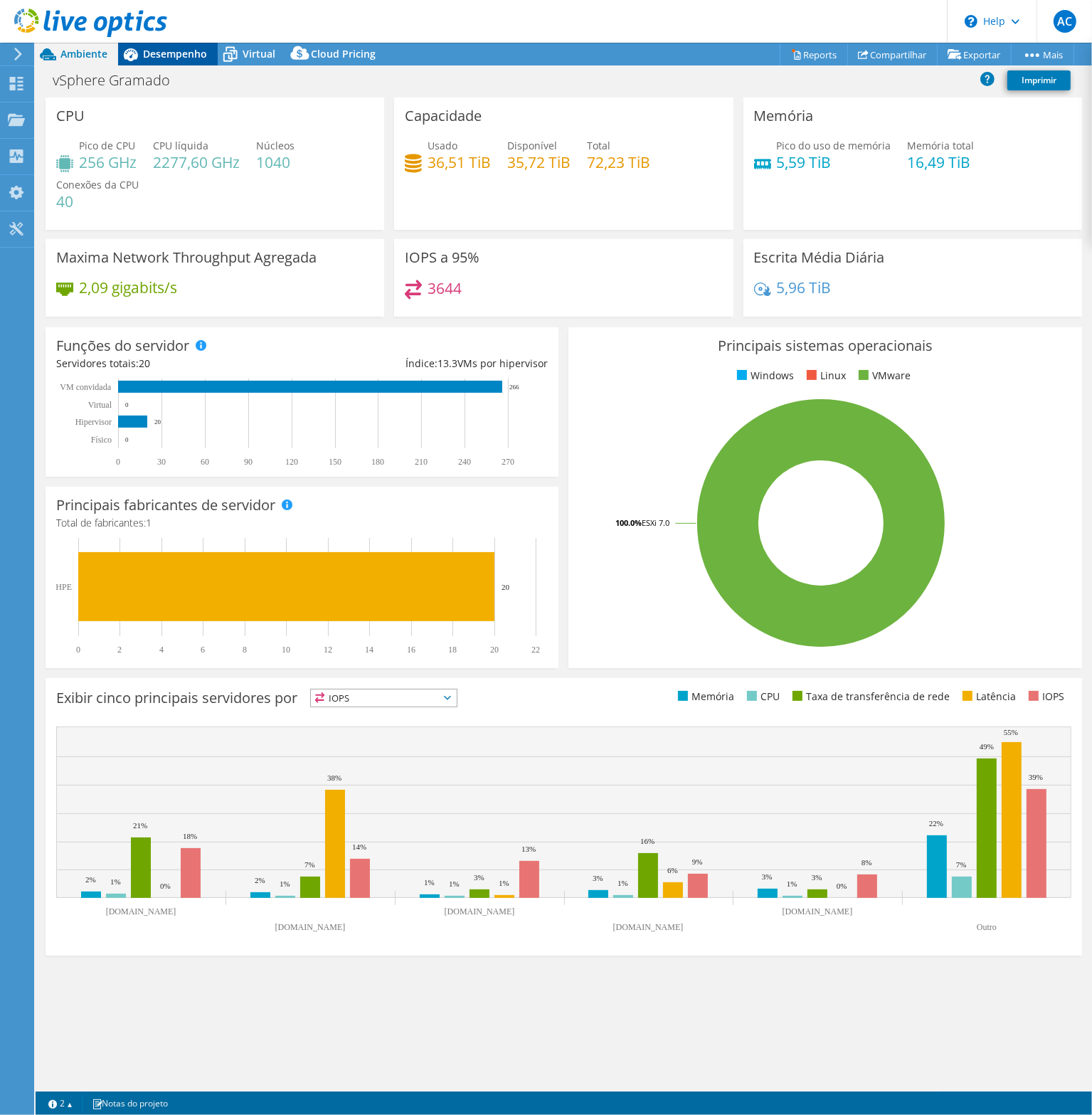
click at [182, 60] on span "Desempenho" at bounding box center [175, 53] width 64 height 14
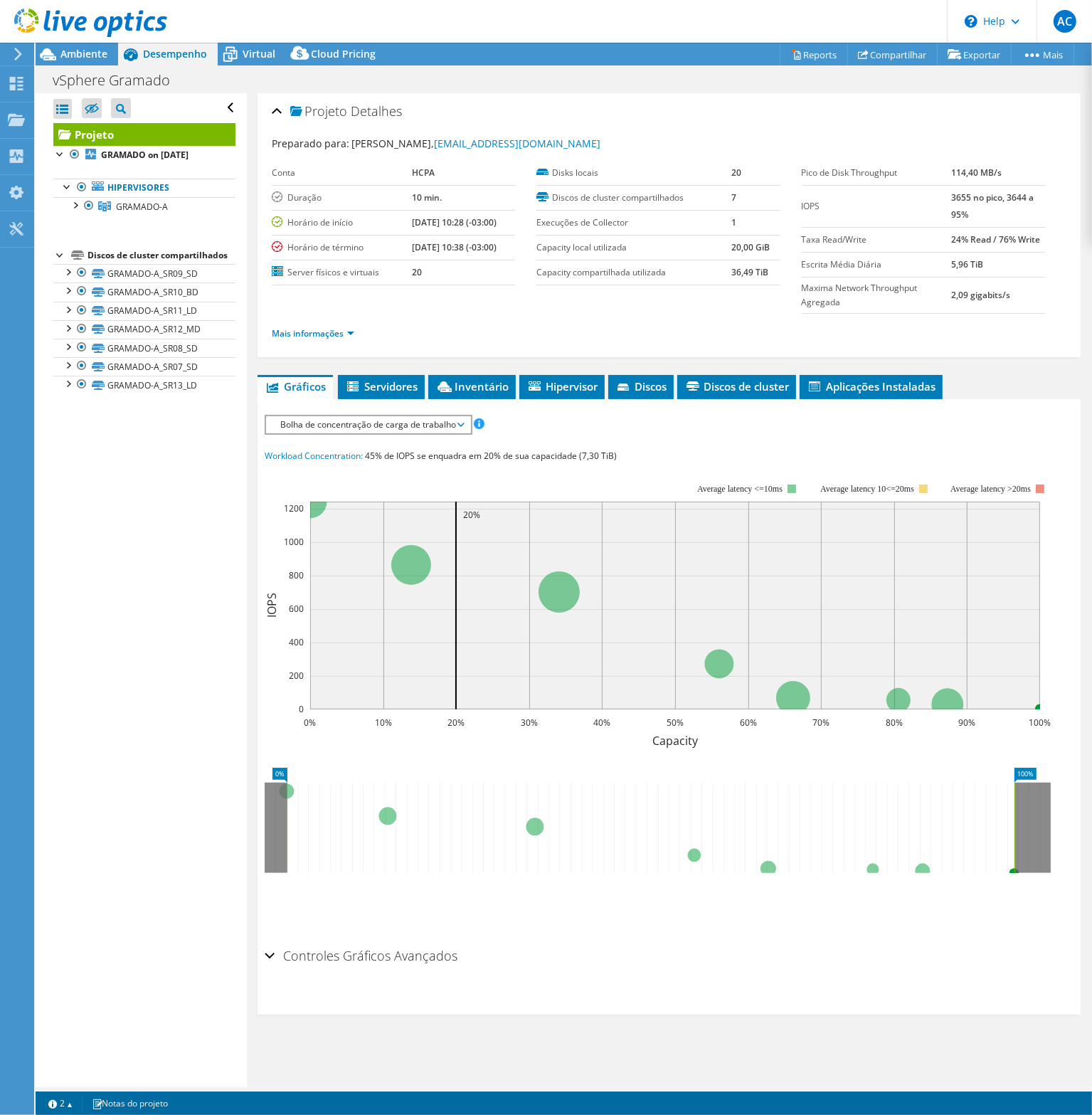
click at [461, 421] on span "Bolha de concentração de carga de trabalho" at bounding box center [367, 425] width 189 height 17
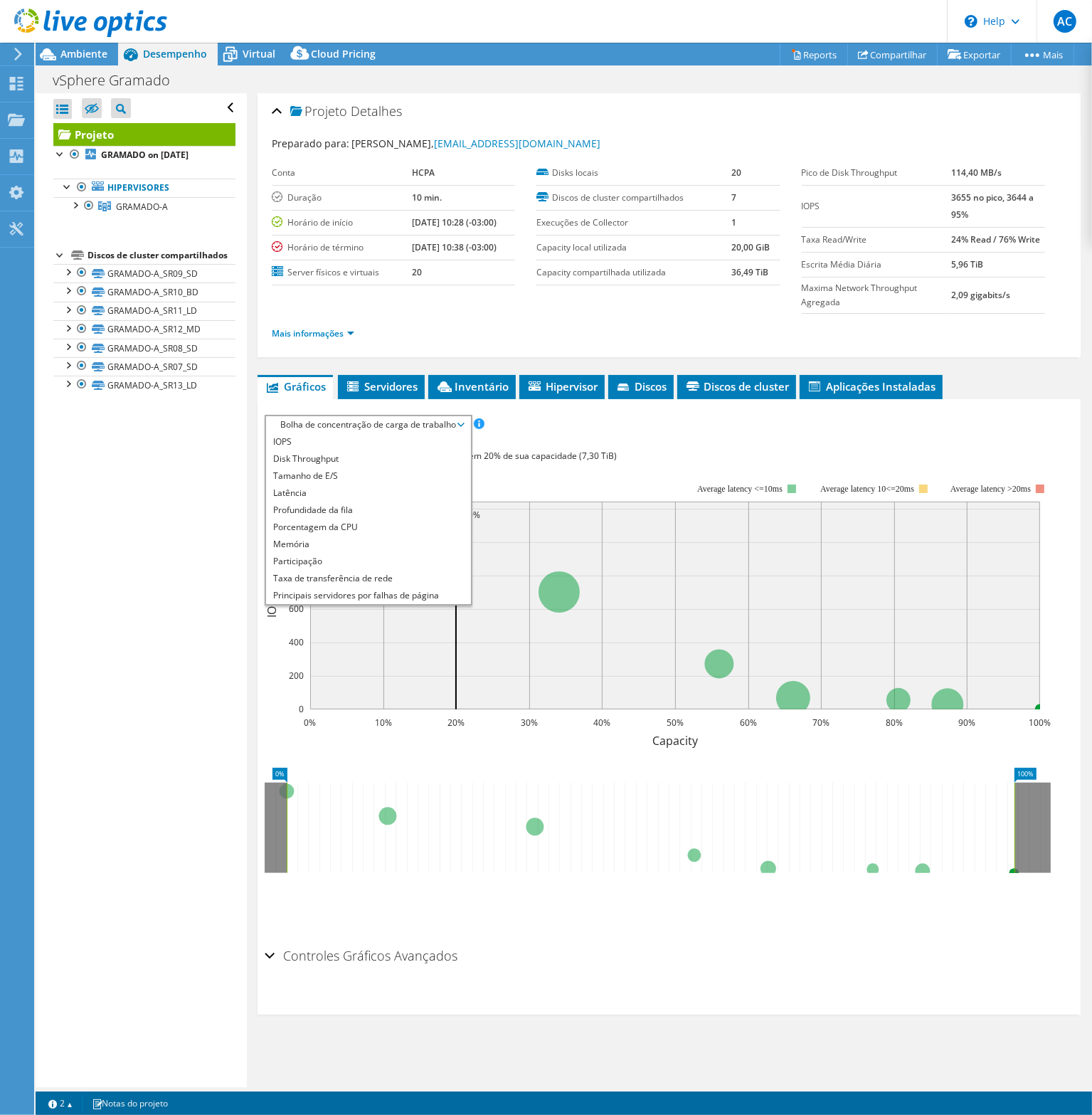
click at [568, 426] on div "IOPS Disk Throughput Tamanho de E/S Latência Profundidade da fila Porcentagem d…" at bounding box center [669, 424] width 809 height 19
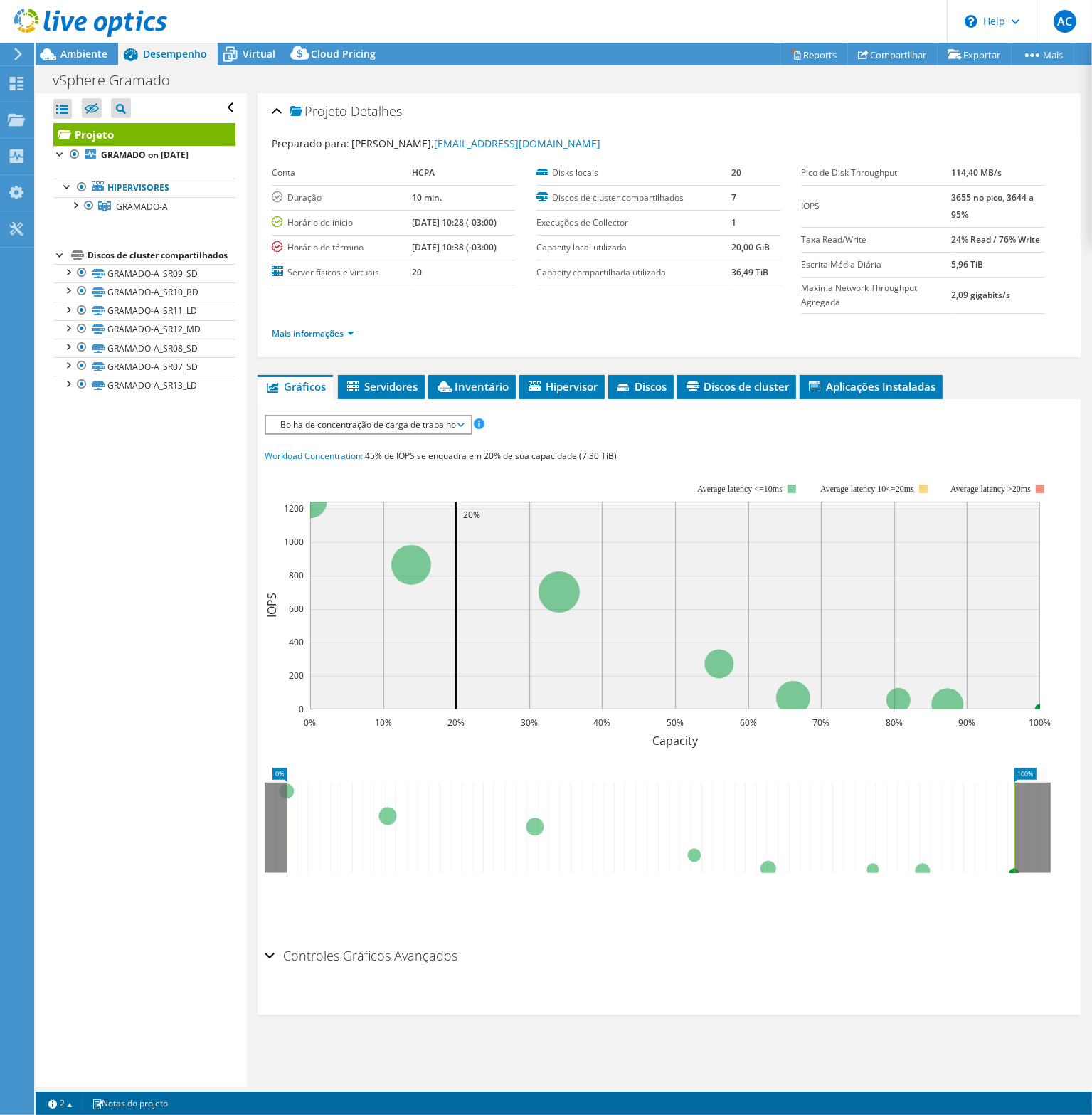
click at [417, 947] on h2 "Controles Gráficos Avançados" at bounding box center [361, 955] width 193 height 28
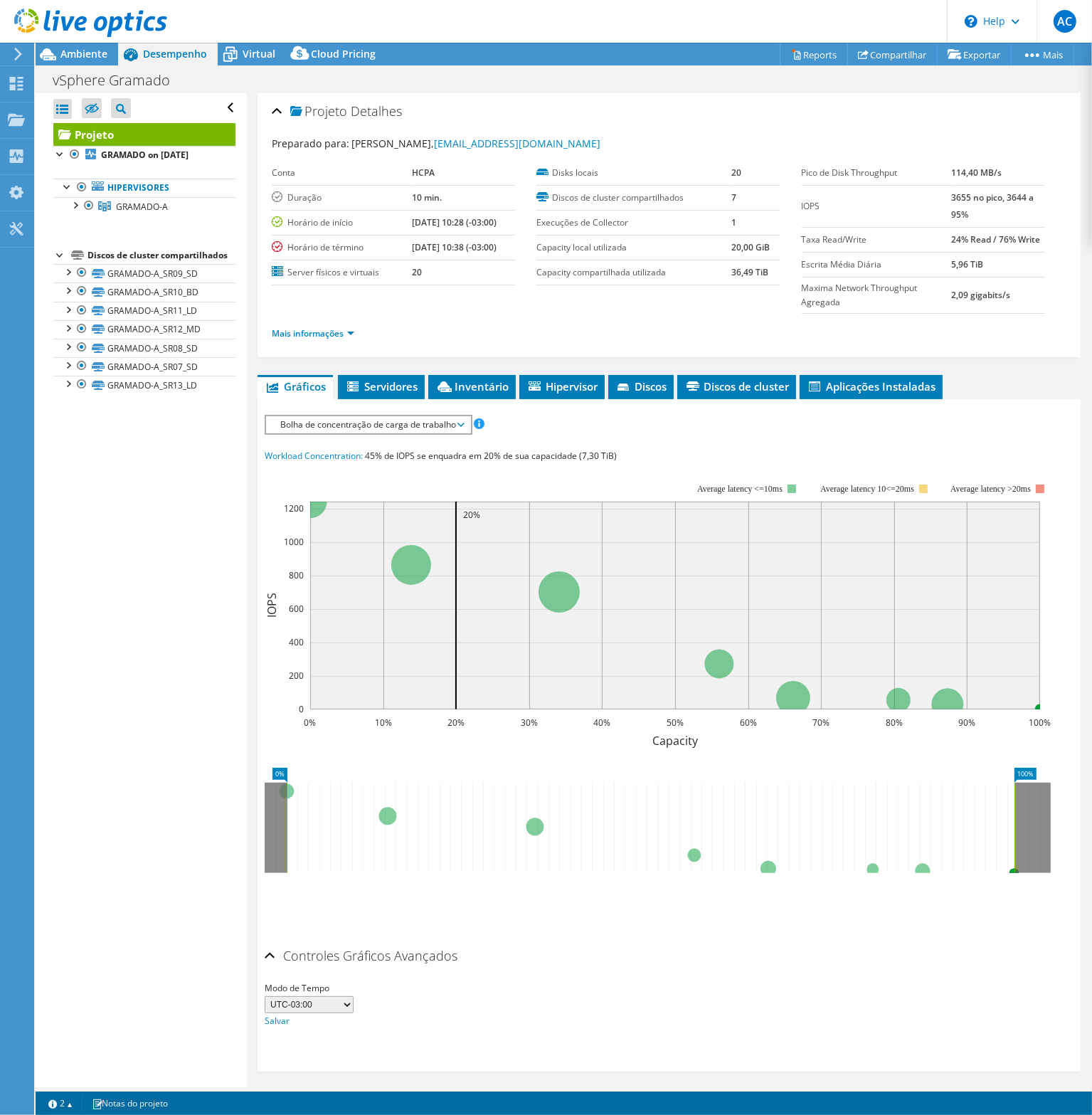
scroll to position [5, 0]
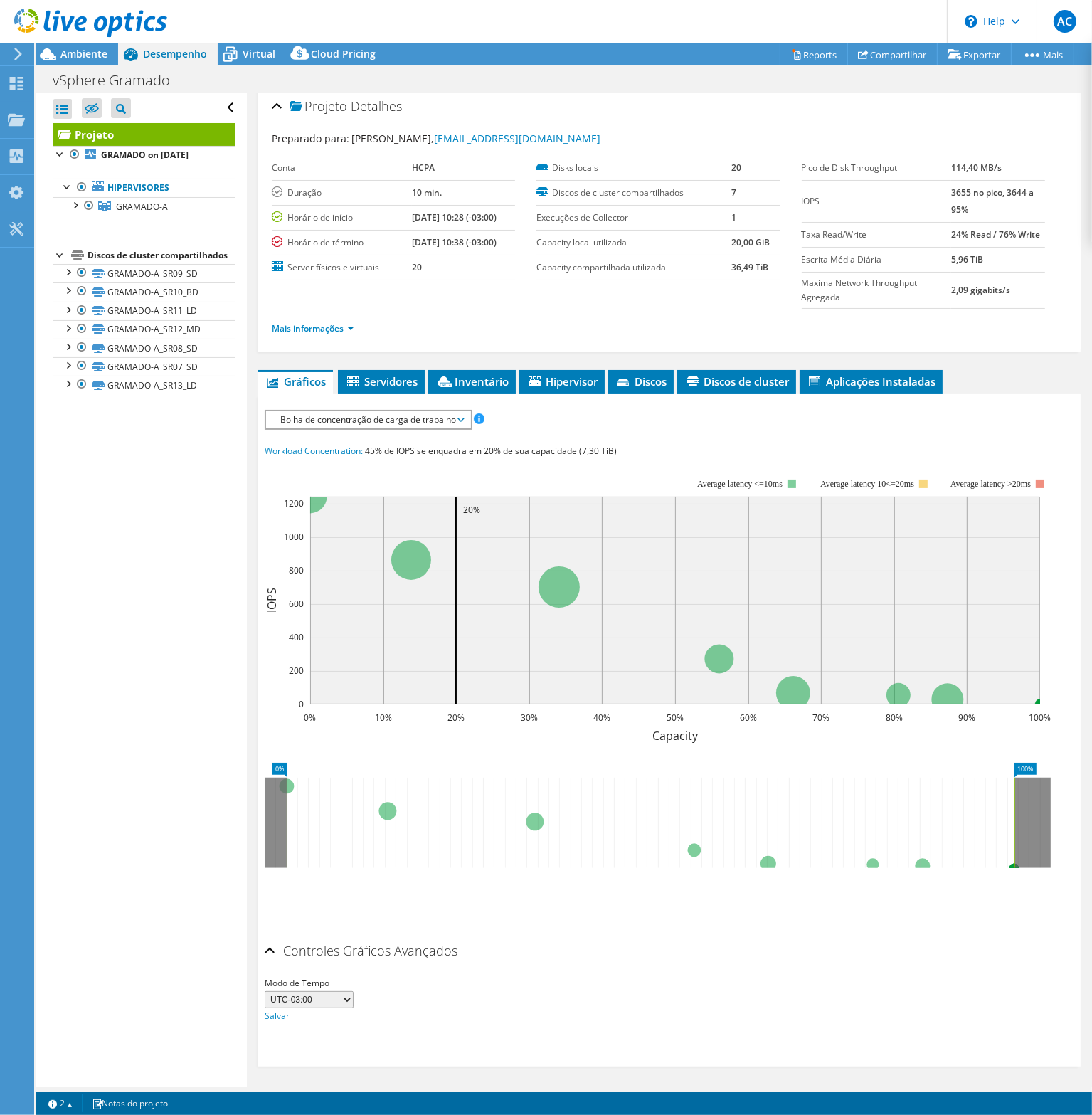
click at [267, 949] on div "Controles Gráficos Avançados" at bounding box center [669, 951] width 809 height 30
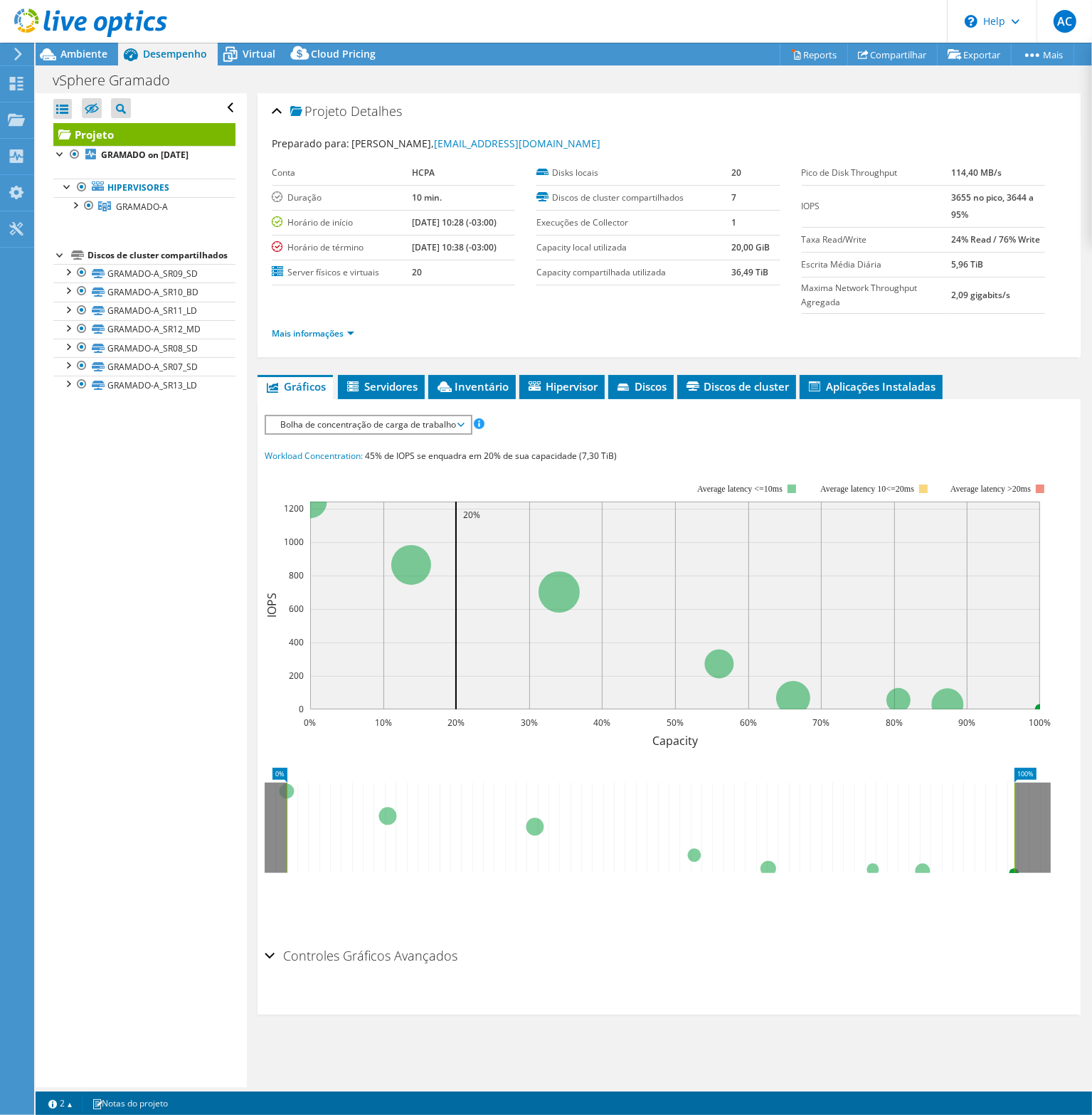
click at [389, 814] on icon at bounding box center [650, 828] width 728 height 91
click at [387, 811] on icon at bounding box center [650, 828] width 728 height 91
click at [370, 824] on icon at bounding box center [650, 828] width 728 height 91
click at [383, 841] on icon at bounding box center [650, 828] width 728 height 91
click at [693, 854] on icon at bounding box center [650, 828] width 728 height 91
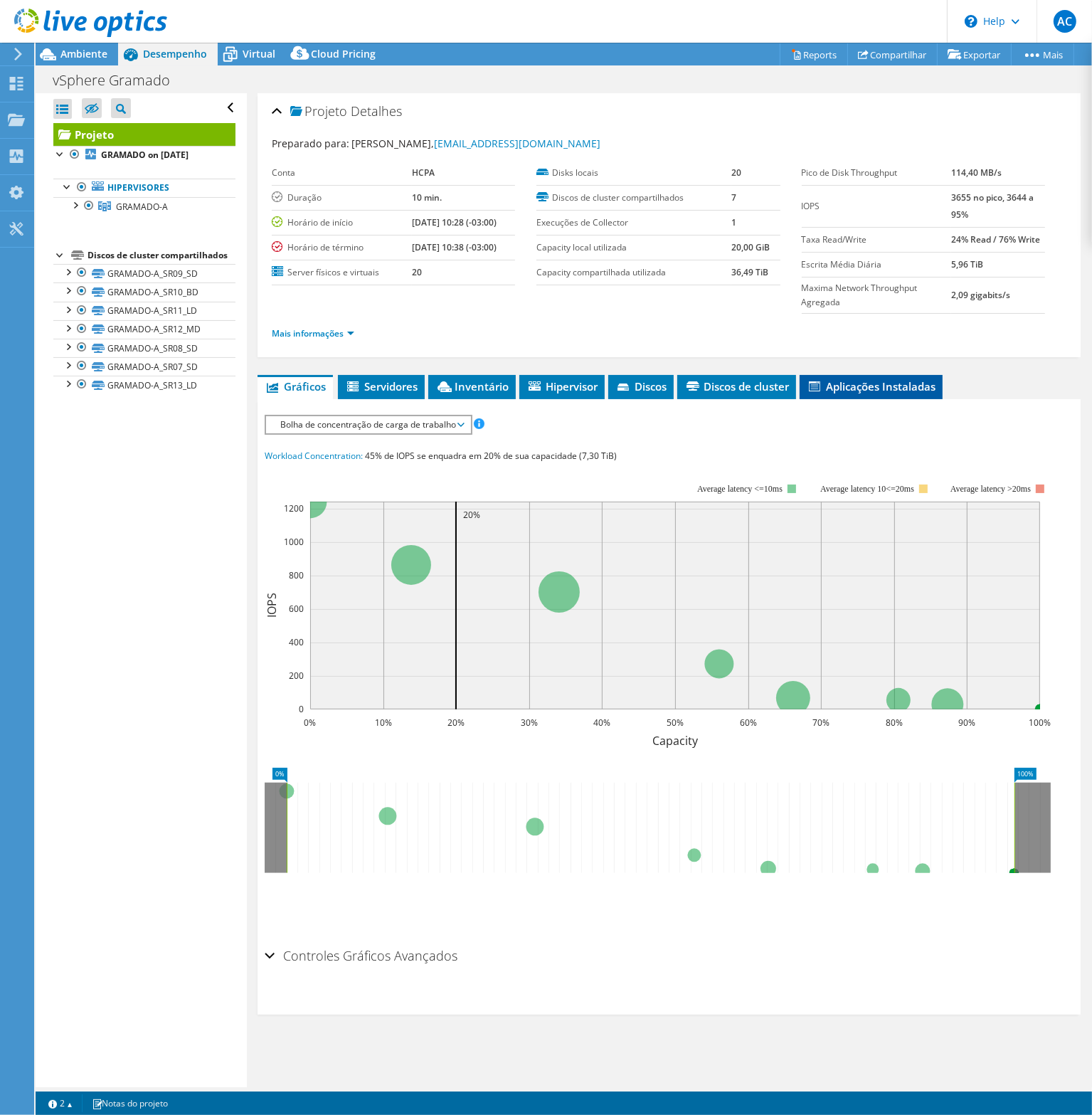
click at [875, 390] on span "Aplicações Instaladas" at bounding box center [870, 386] width 129 height 15
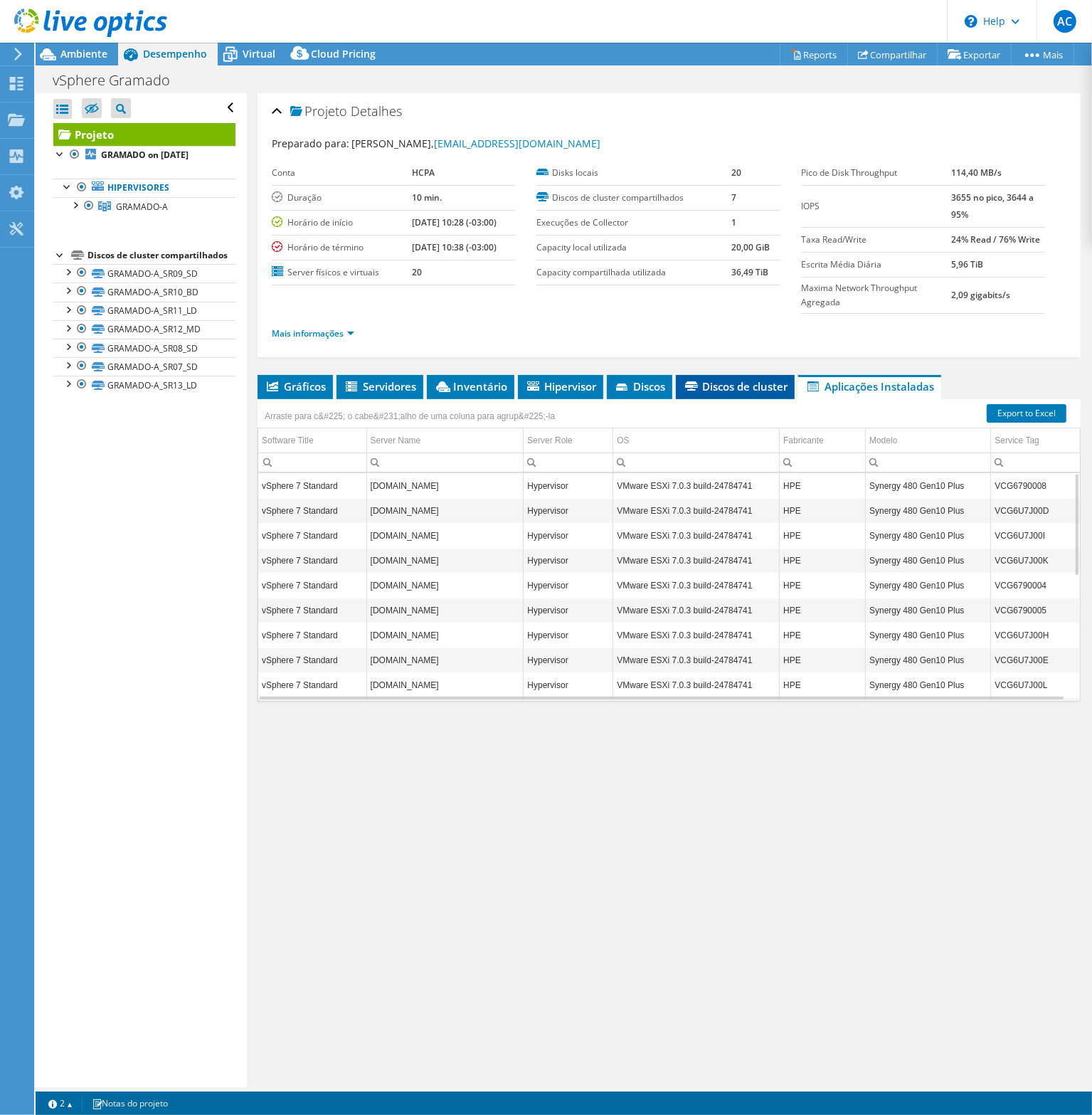
click at [730, 386] on span "Discos de cluster" at bounding box center [735, 386] width 104 height 15
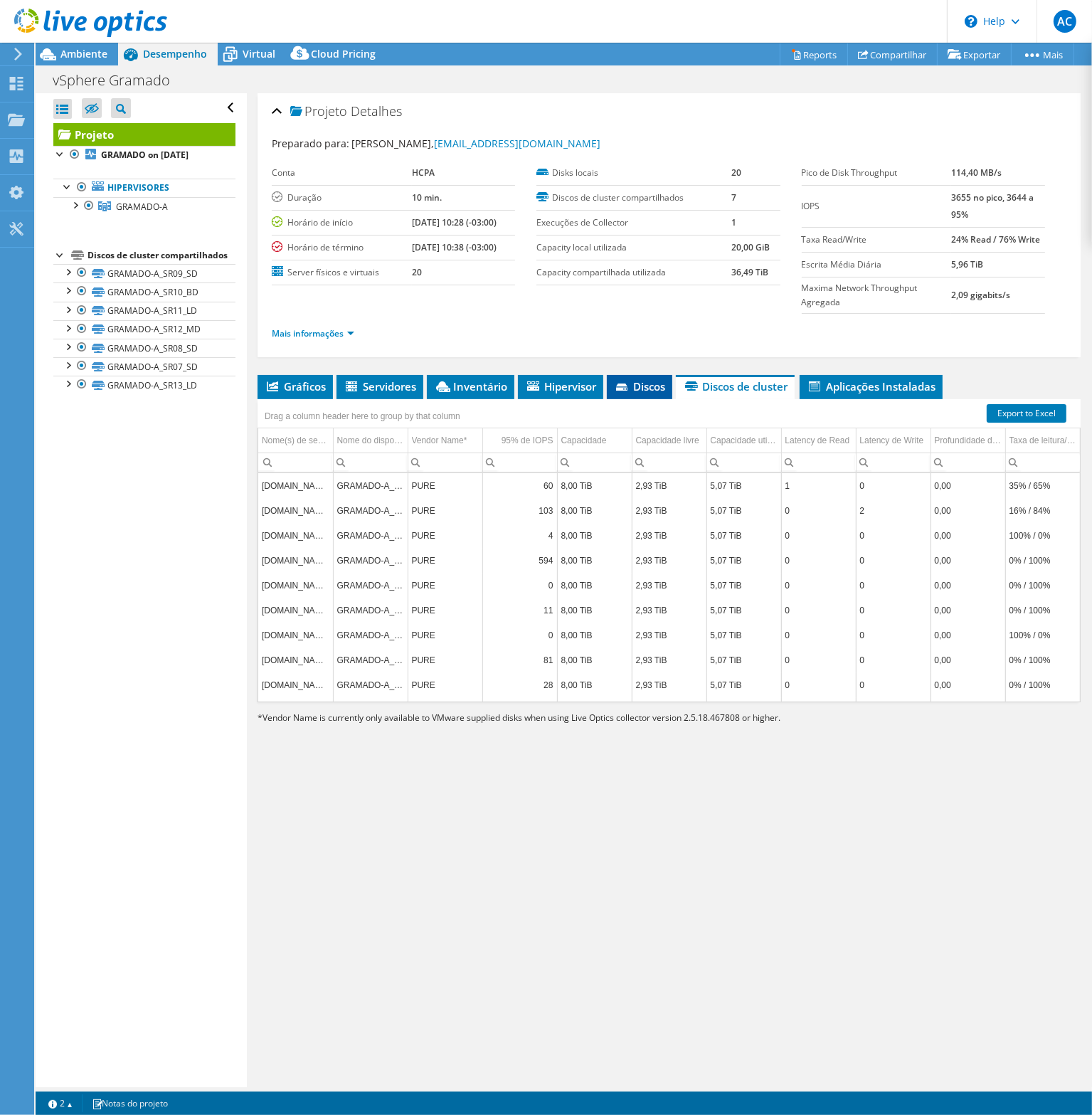
click at [646, 388] on span "Discos" at bounding box center [640, 386] width 51 height 15
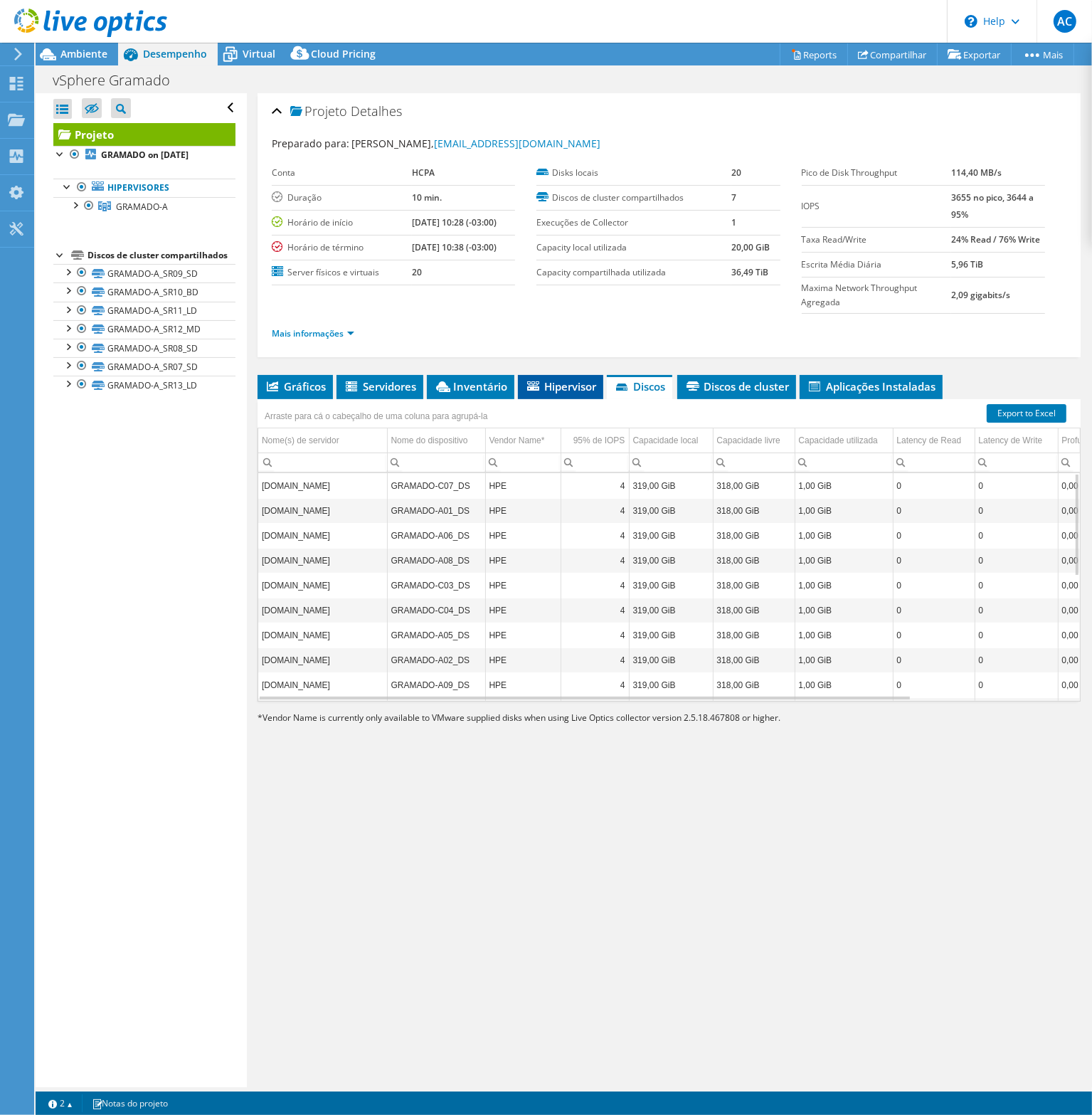
click at [552, 390] on span "Hipervisor" at bounding box center [561, 386] width 71 height 15
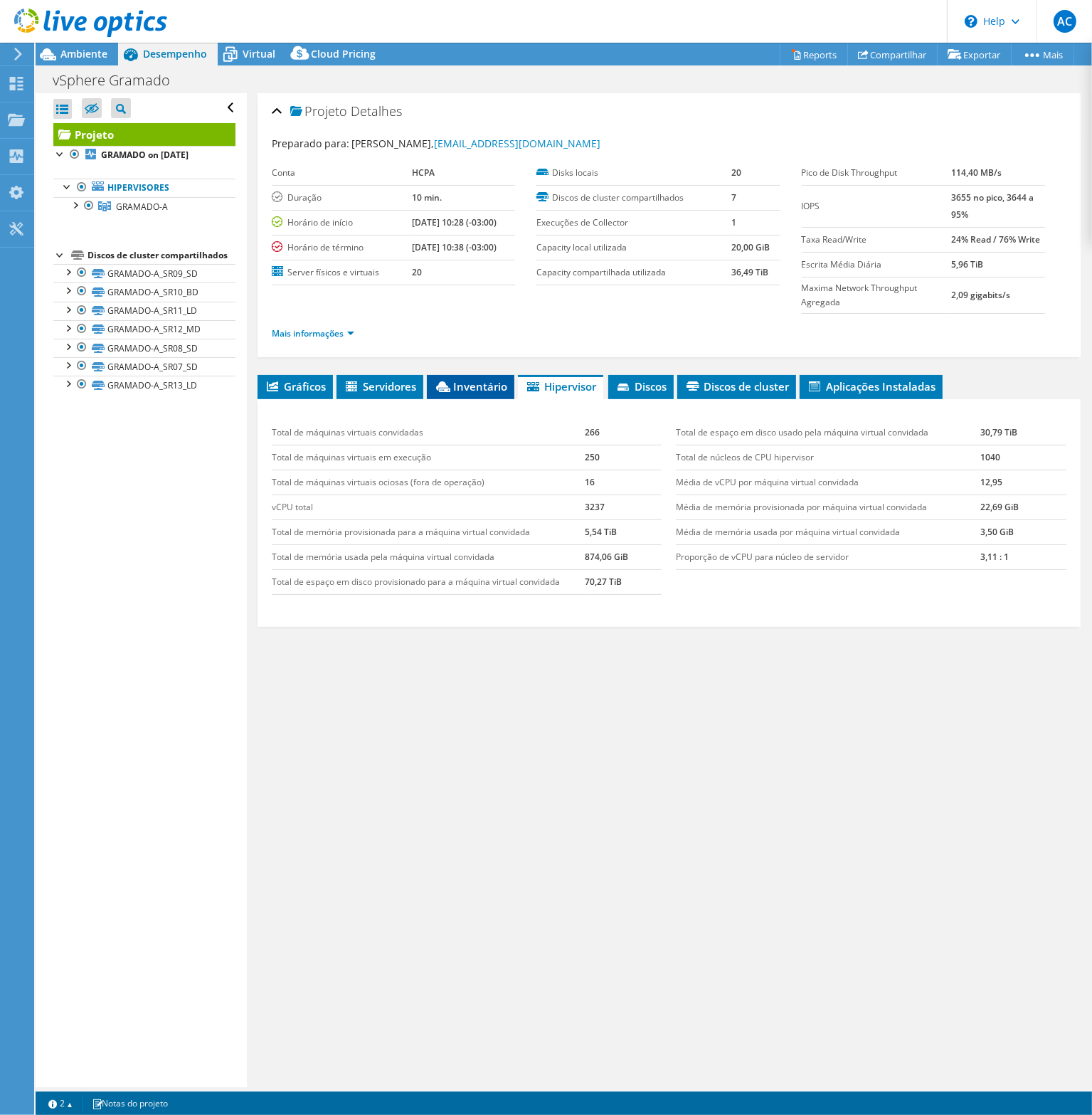
click at [452, 381] on span "Inventário" at bounding box center [470, 386] width 73 height 15
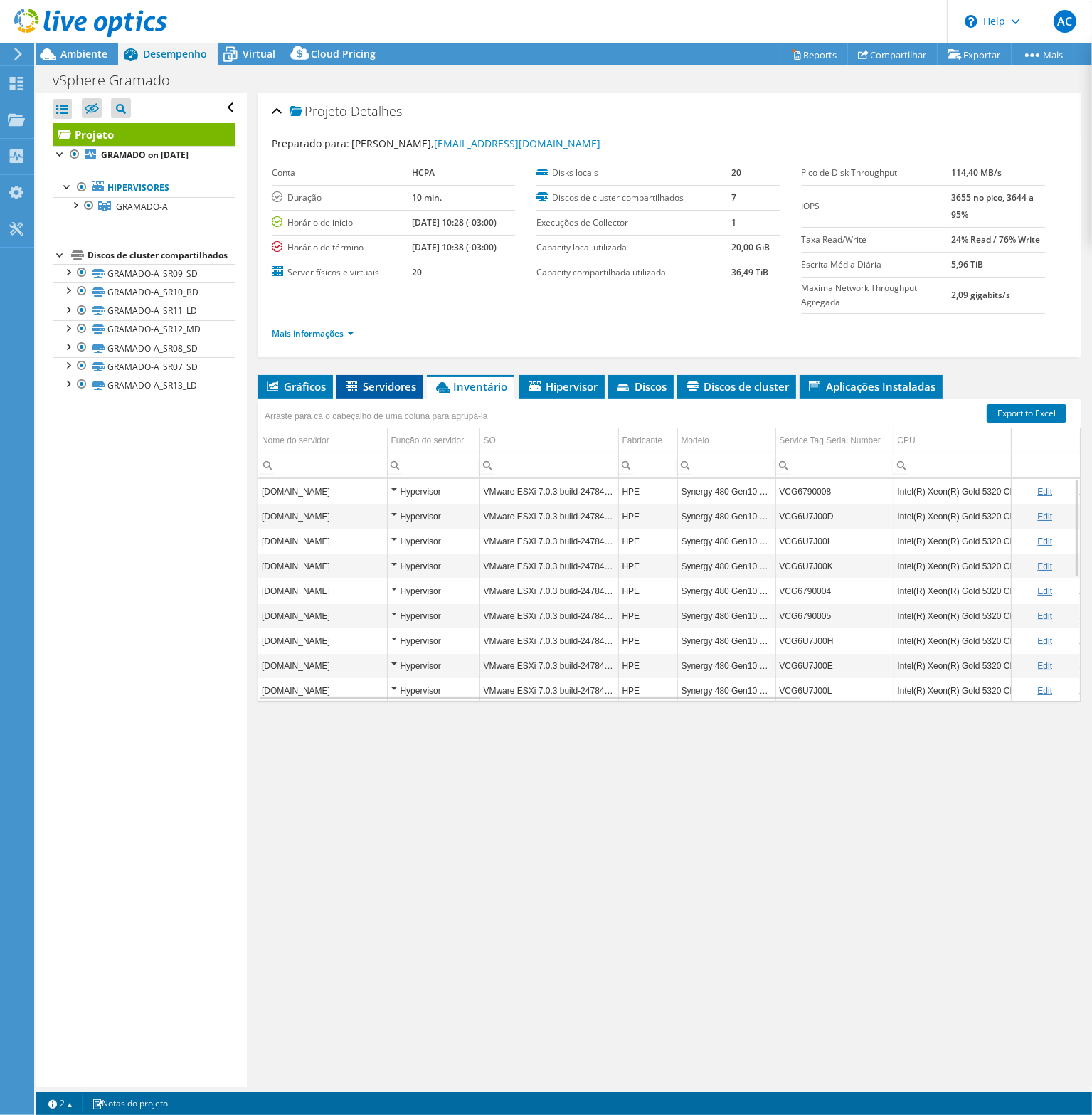
click at [407, 384] on span "Servidores" at bounding box center [379, 386] width 72 height 15
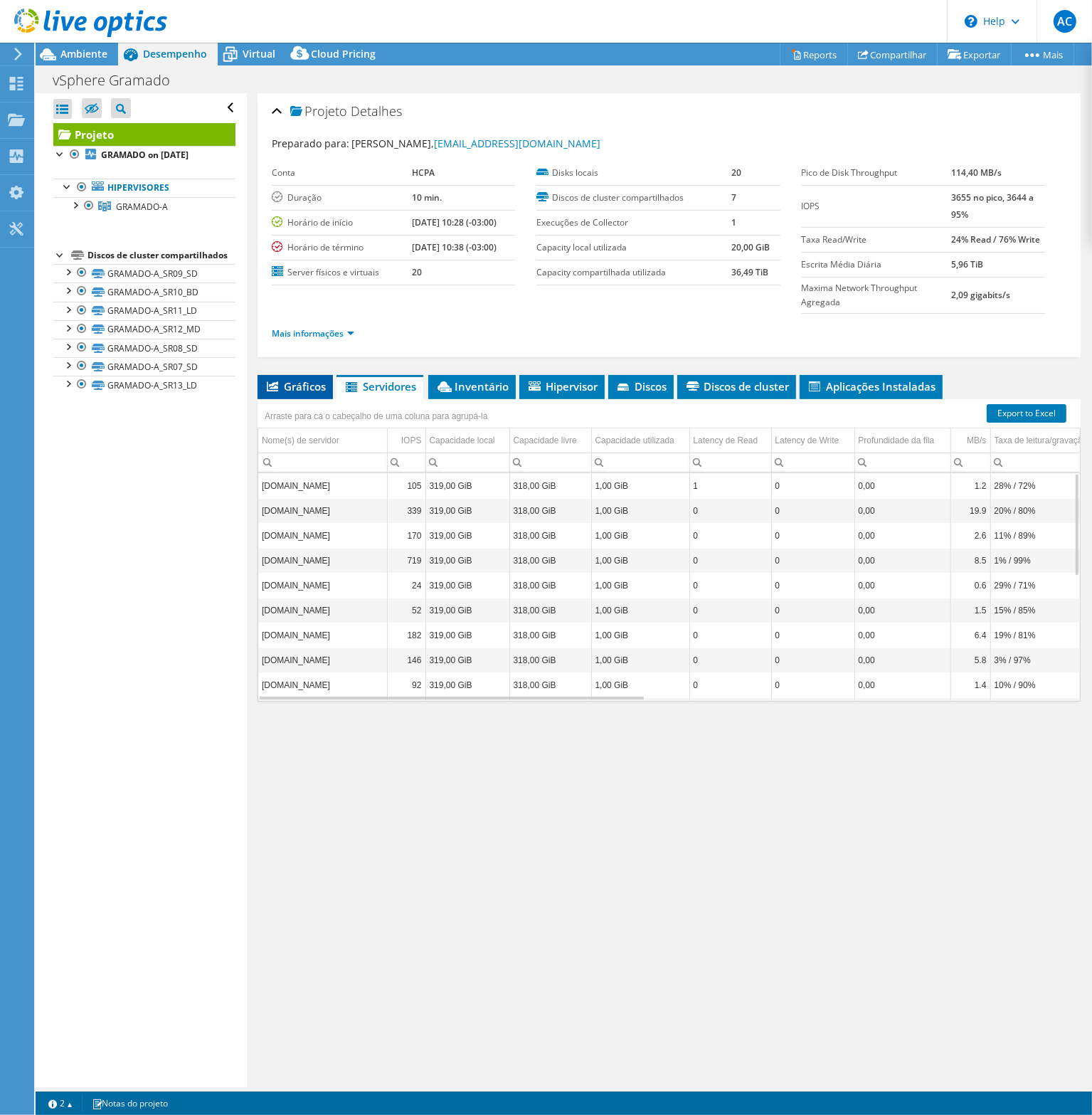
click at [300, 385] on span "Gráficos" at bounding box center [295, 386] width 61 height 15
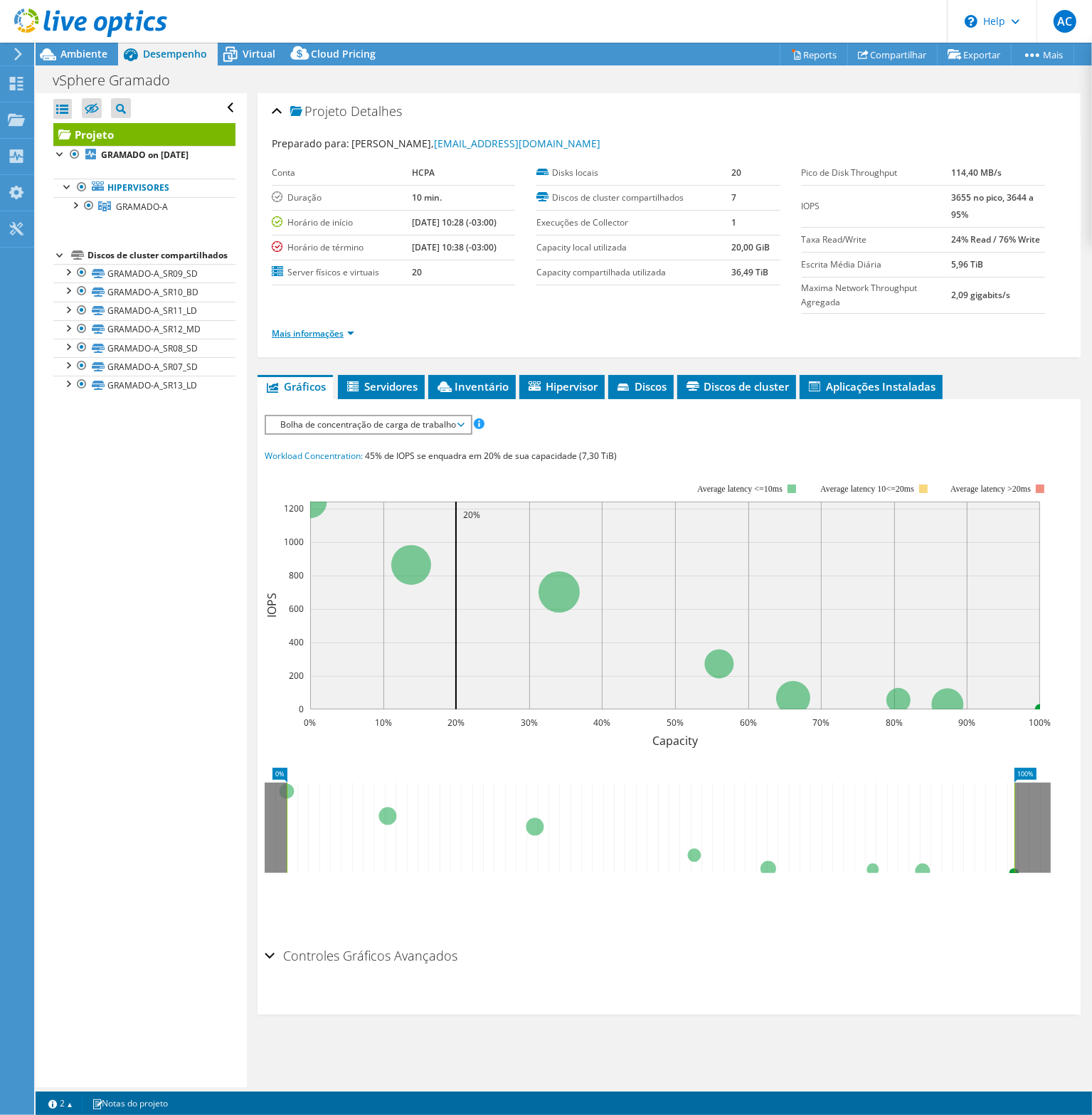
click at [336, 327] on link "Mais informações" at bounding box center [313, 332] width 82 height 12
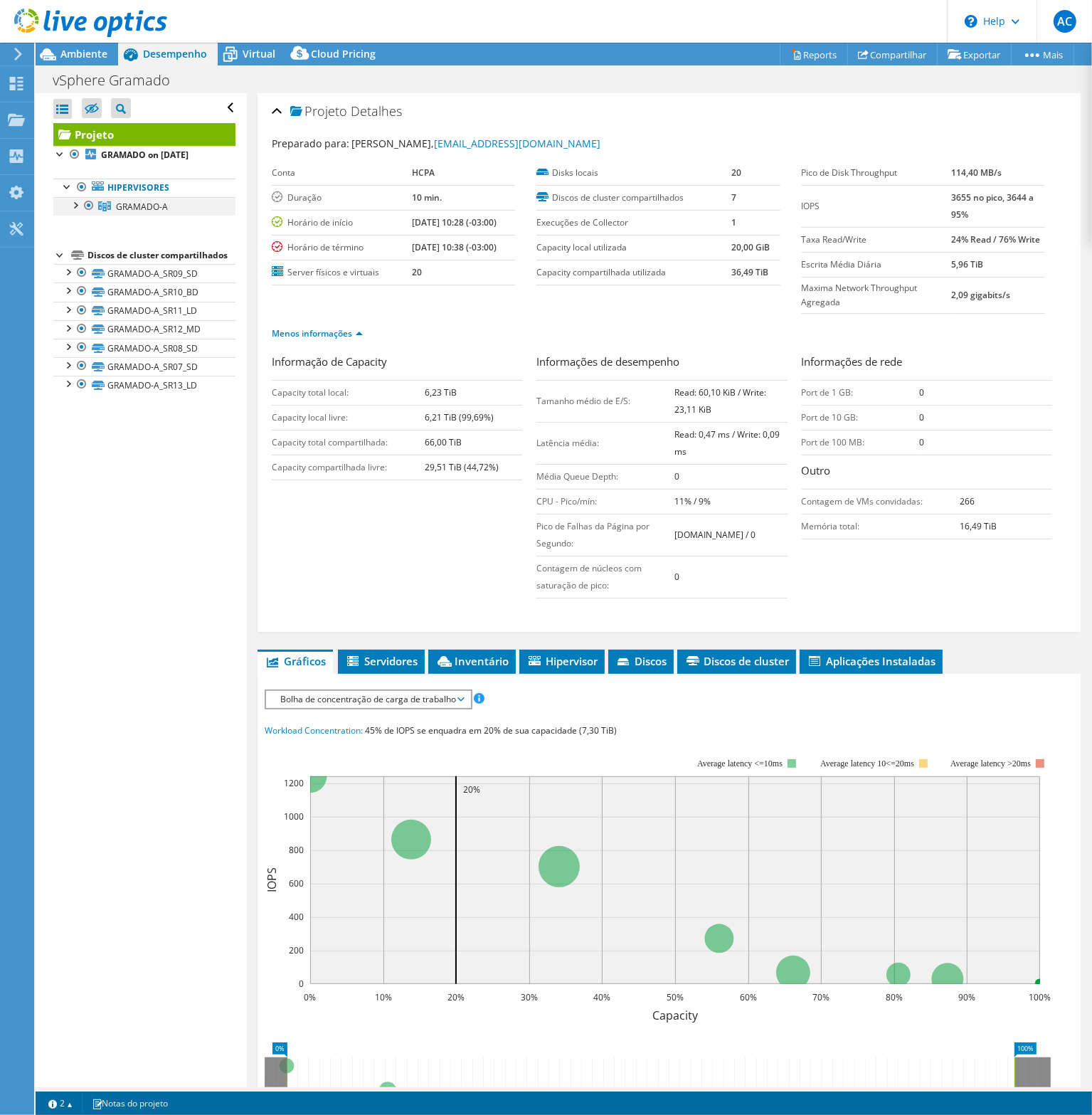
click at [71, 207] on div at bounding box center [75, 204] width 15 height 15
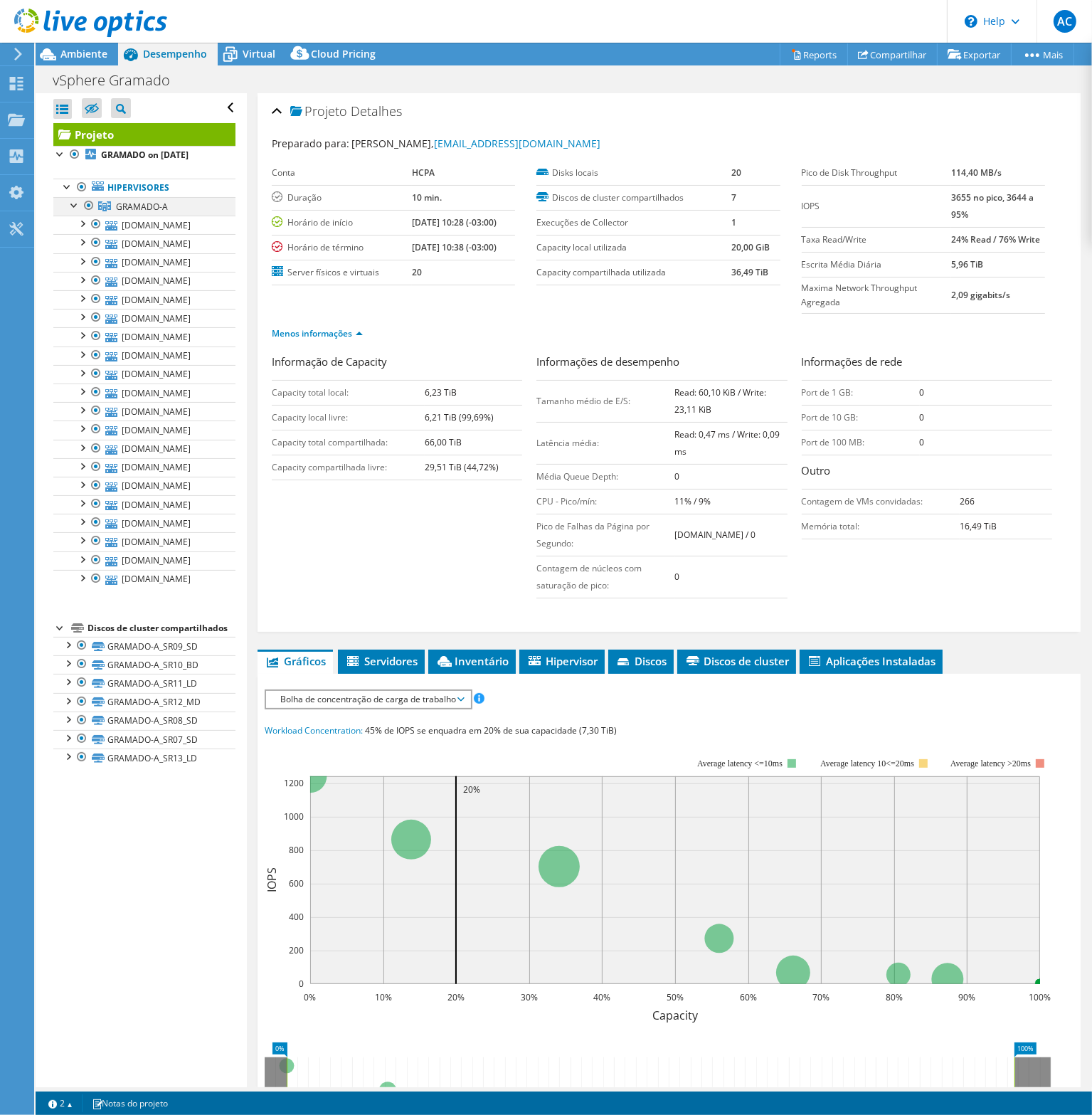
click at [71, 207] on div at bounding box center [75, 204] width 15 height 15
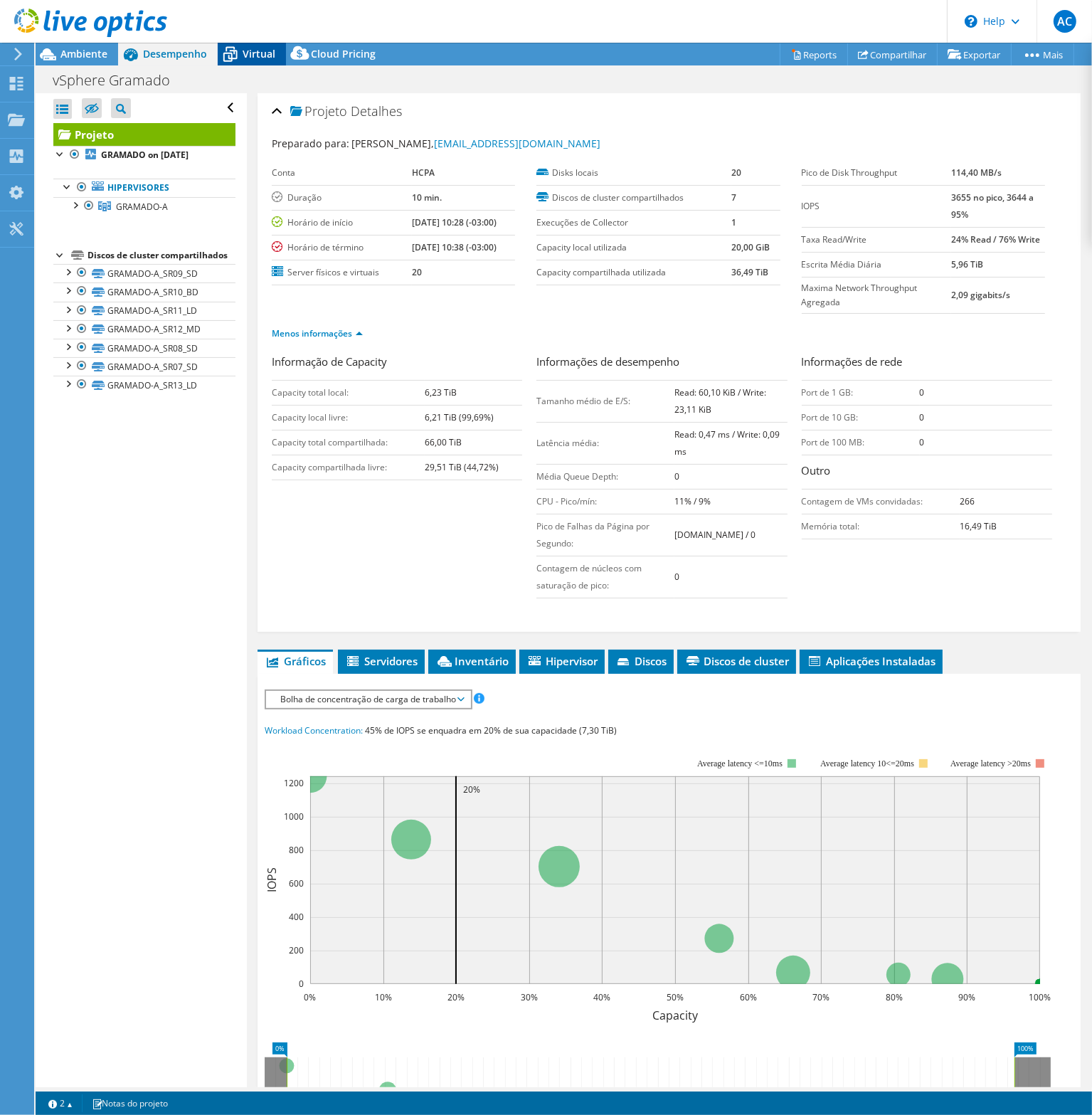
click at [243, 55] on span "Virtual" at bounding box center [259, 53] width 33 height 14
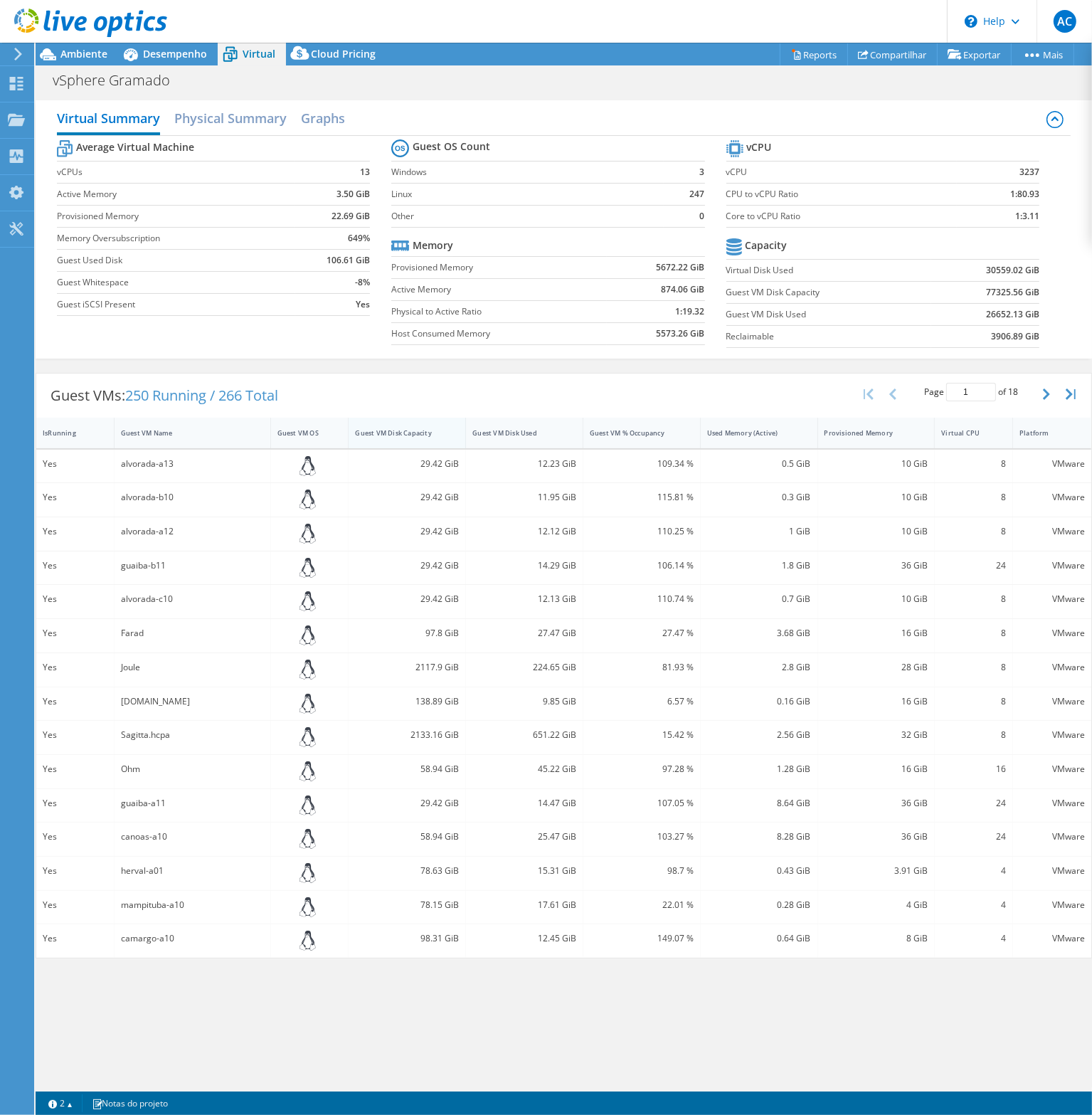
click at [390, 439] on div "Guest VM Disk Capacity" at bounding box center [398, 433] width 100 height 22
click at [235, 116] on h2 "Physical Summary" at bounding box center [230, 119] width 113 height 31
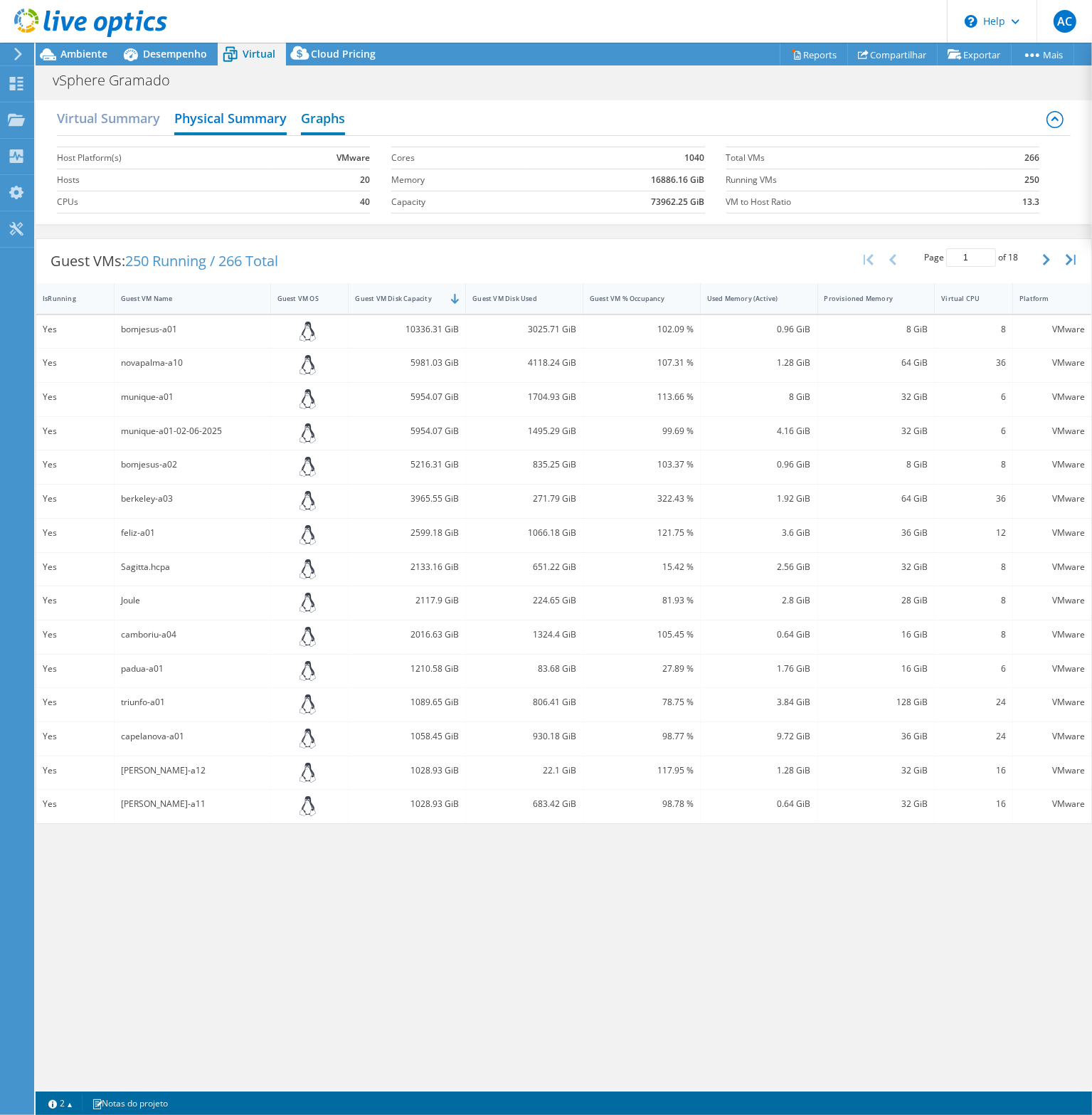
click at [313, 123] on h2 "Graphs" at bounding box center [323, 119] width 44 height 31
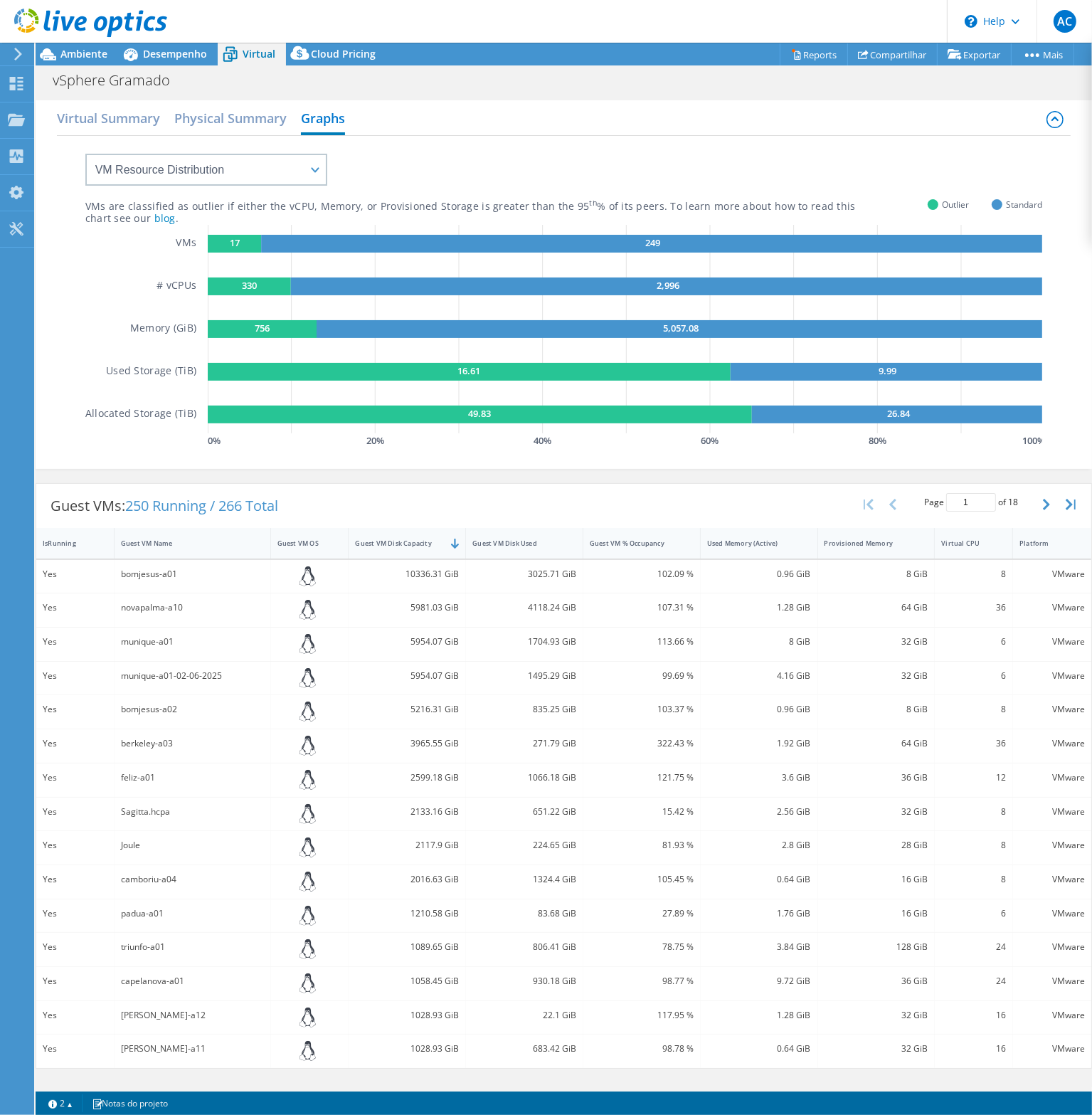
click at [471, 374] on text "16.61" at bounding box center [469, 371] width 23 height 13
click at [324, 50] on span "Cloud Pricing" at bounding box center [343, 53] width 65 height 14
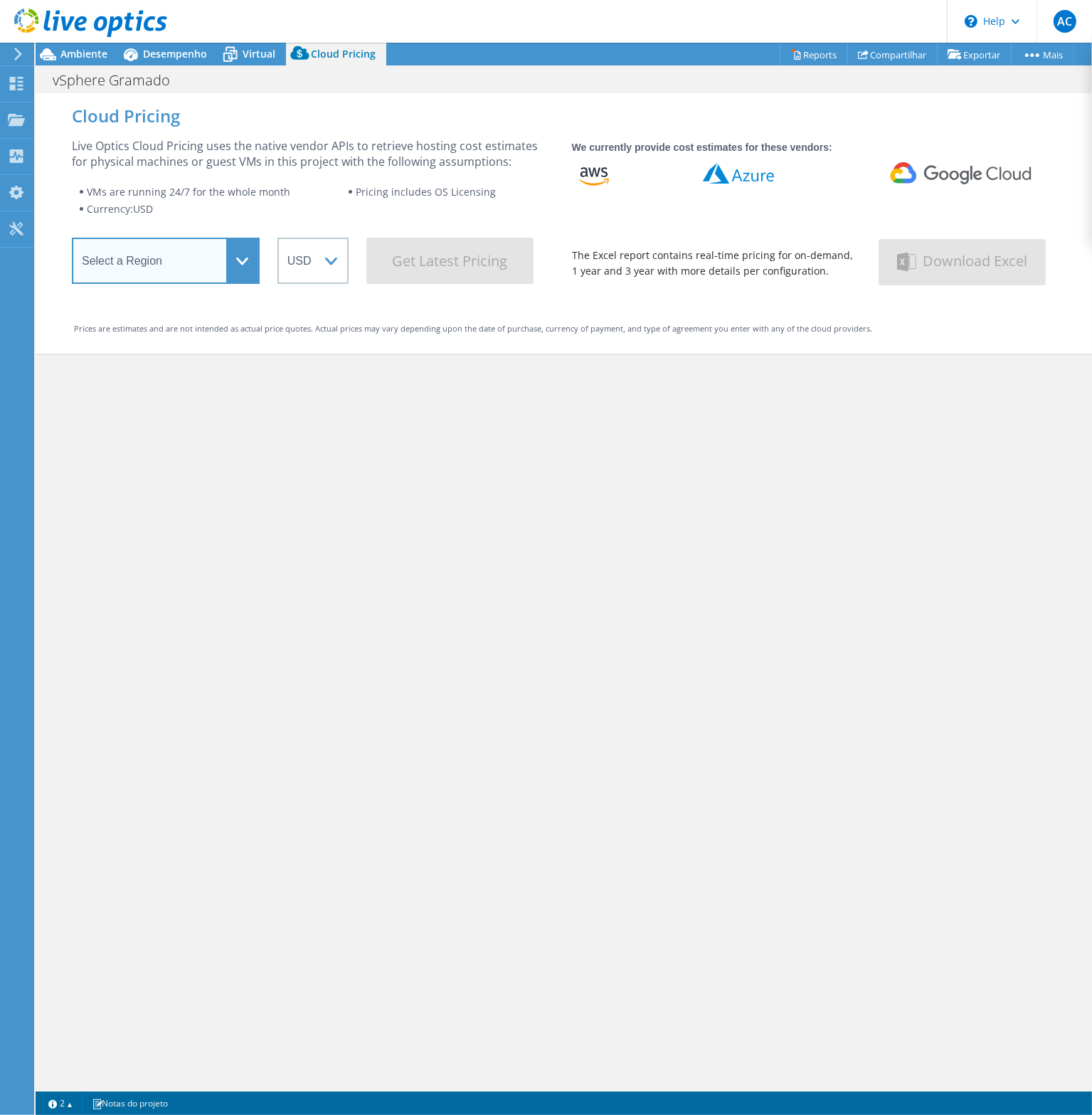
click at [244, 263] on select "Select a Region [GEOGRAPHIC_DATA] ([GEOGRAPHIC_DATA]) [GEOGRAPHIC_DATA] ([GEOGR…" at bounding box center [165, 261] width 188 height 47
select select "SouthAmerica"
click at [71, 242] on select "Select a Region [GEOGRAPHIC_DATA] ([GEOGRAPHIC_DATA]) [GEOGRAPHIC_DATA] ([GEOGR…" at bounding box center [165, 261] width 188 height 47
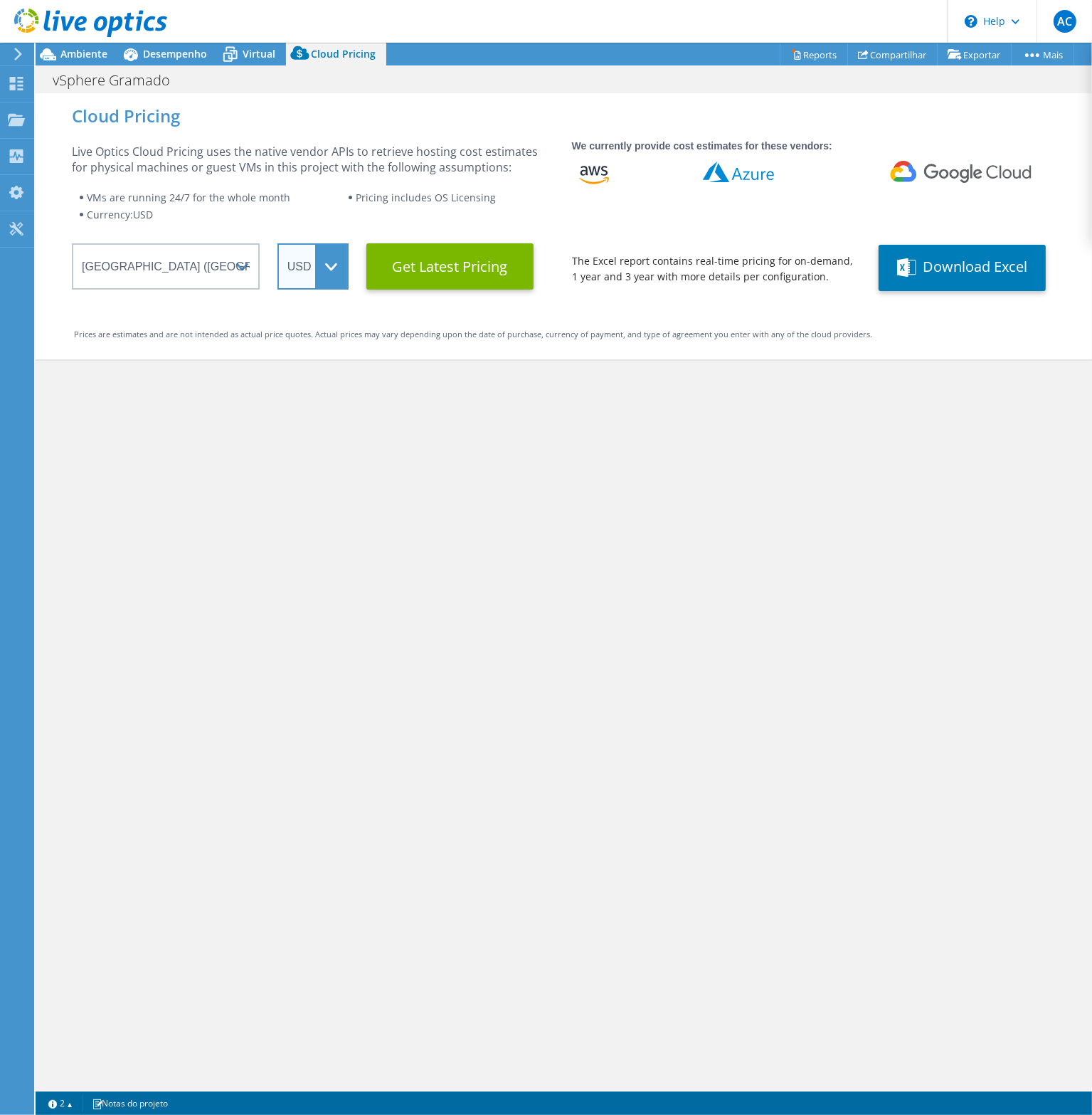
click at [330, 264] on select "ARS AUD BRL CAD CHF CLP CNY DKK EUR GBP HKD HUF INR JPY MXN MYR NOK NZD PEN SEK…" at bounding box center [313, 266] width 71 height 47
click at [496, 270] on Latest "Get Latest Pricing" at bounding box center [449, 266] width 168 height 47
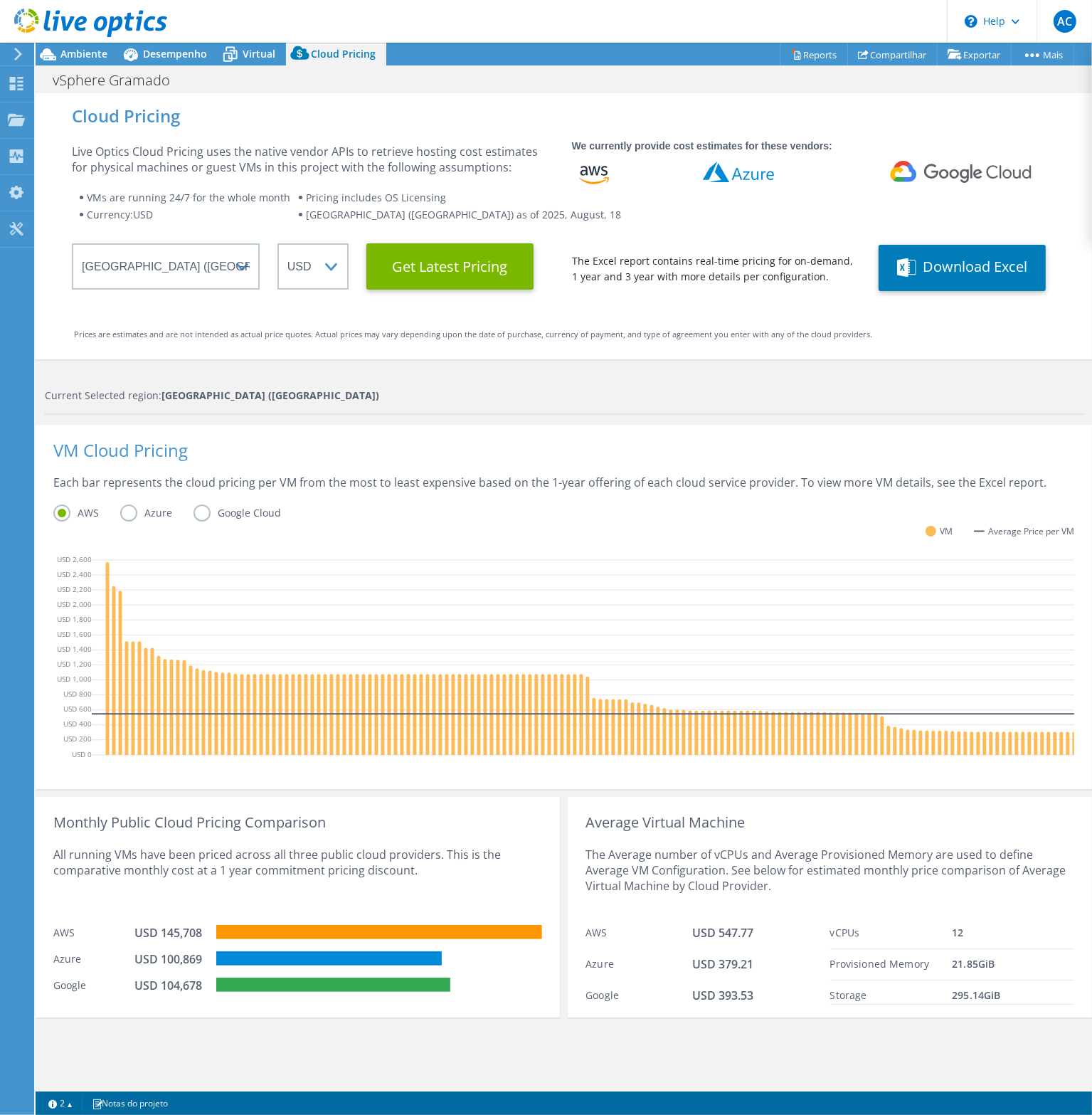
click at [202, 507] on label "Google Cloud" at bounding box center [247, 513] width 109 height 17
click at [0, 0] on input "Google Cloud" at bounding box center [0, 0] width 0 height 0
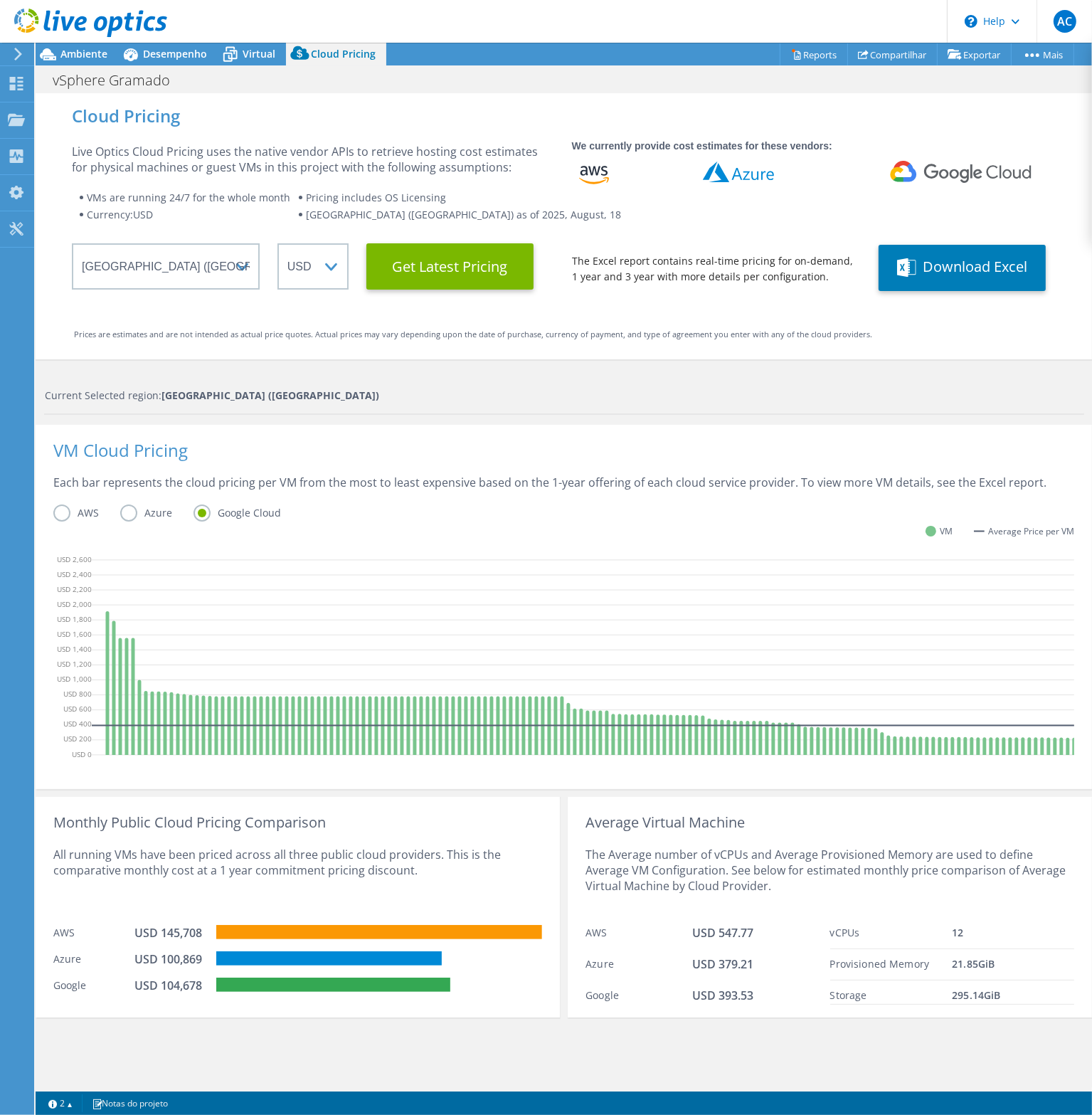
click at [133, 517] on label "Azure" at bounding box center [157, 513] width 73 height 17
click at [0, 0] on input "Azure" at bounding box center [0, 0] width 0 height 0
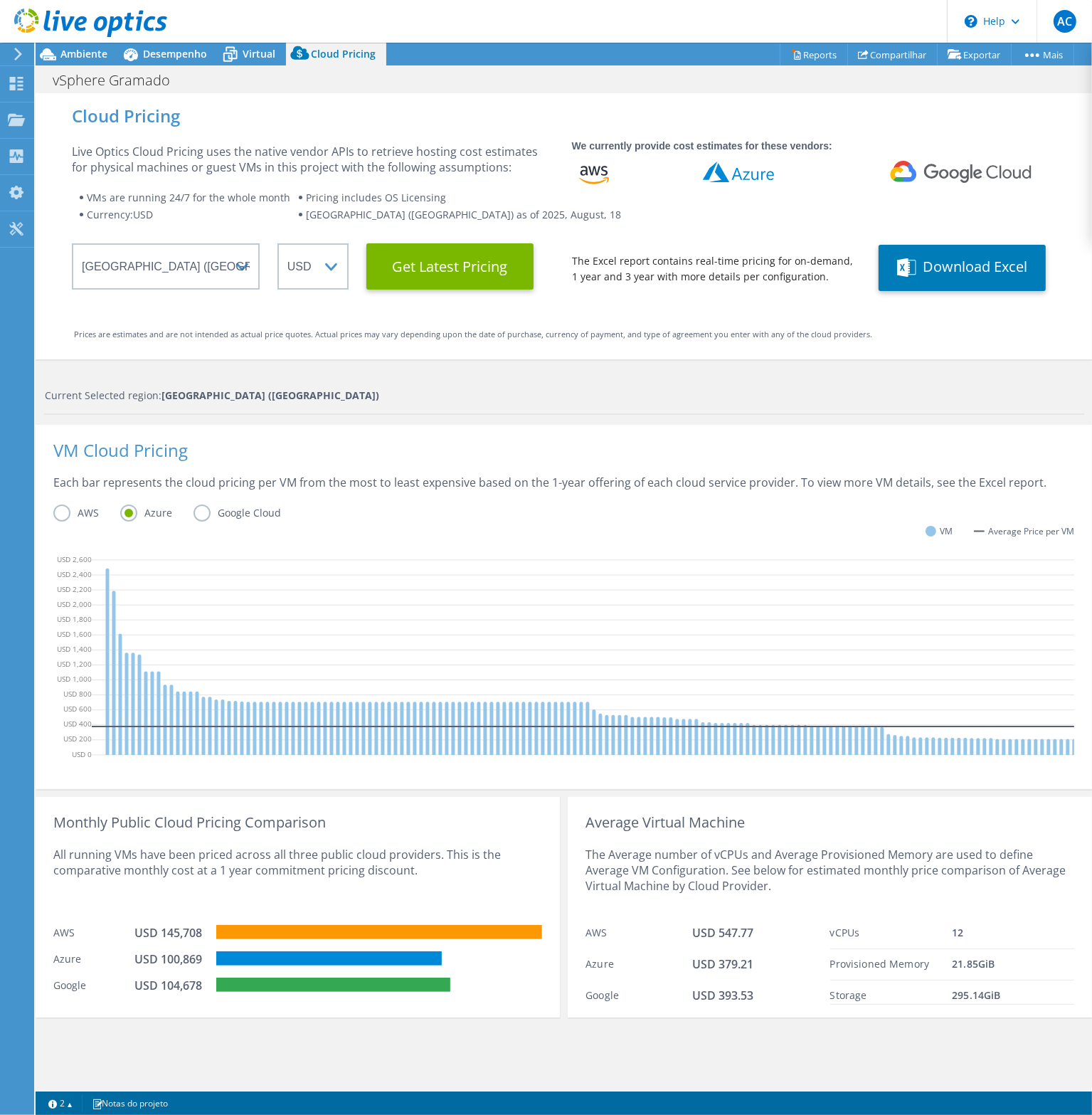
click at [59, 515] on label "AWS" at bounding box center [86, 513] width 67 height 17
click at [0, 0] on input "AWS" at bounding box center [0, 0] width 0 height 0
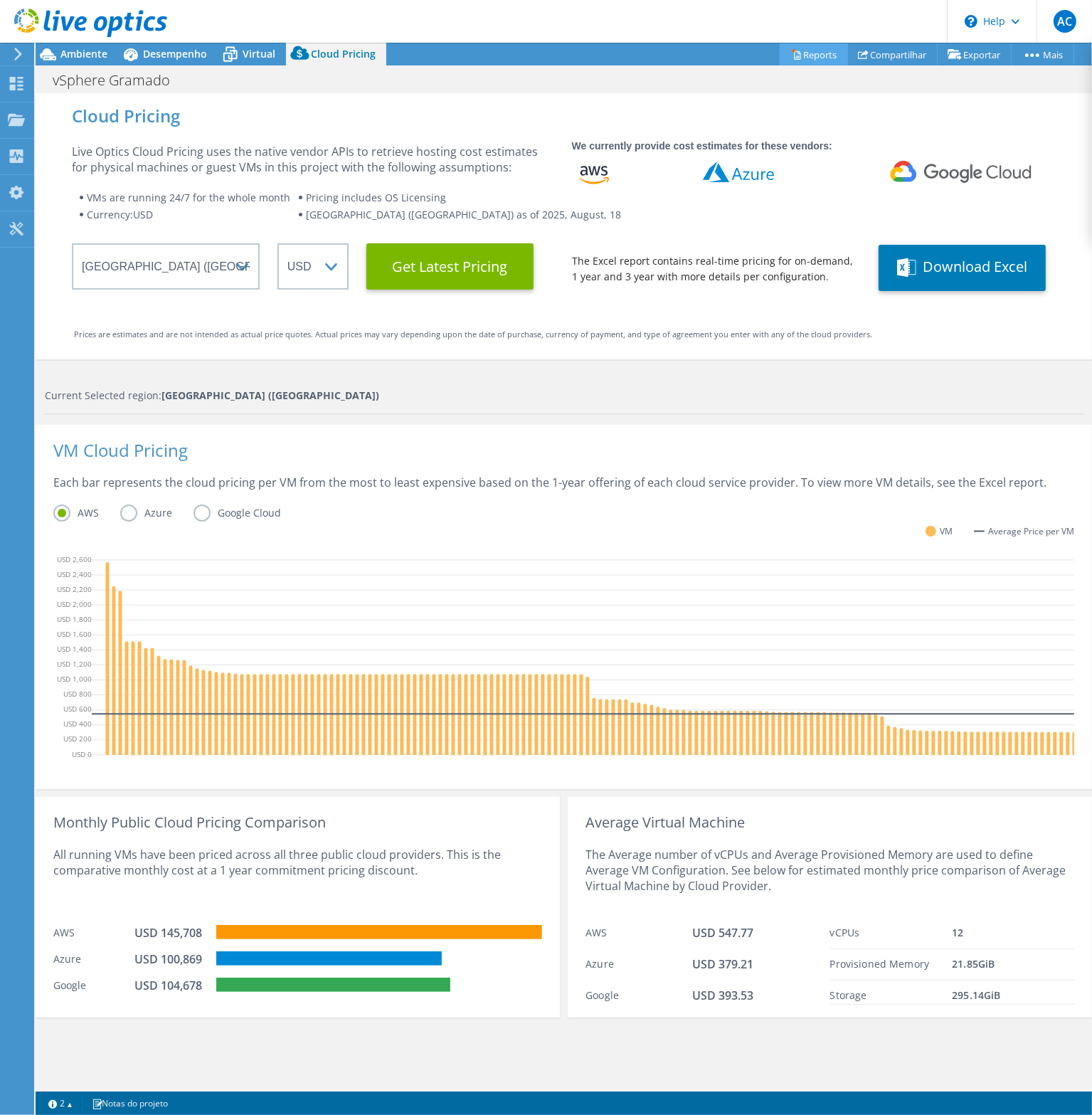
click at [806, 60] on link "Reports" at bounding box center [814, 54] width 69 height 22
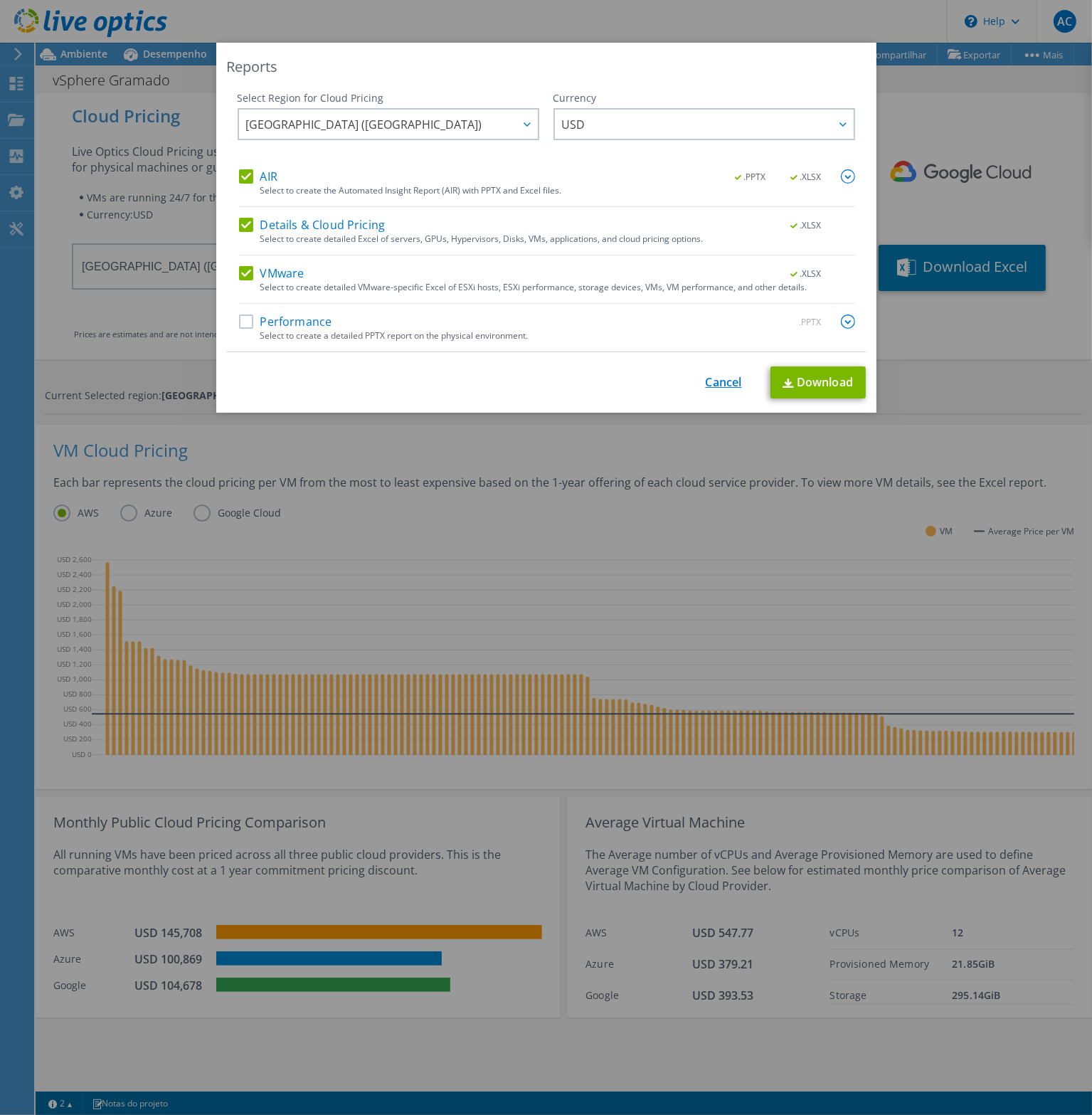
click at [713, 386] on link "Cancel" at bounding box center [724, 382] width 37 height 14
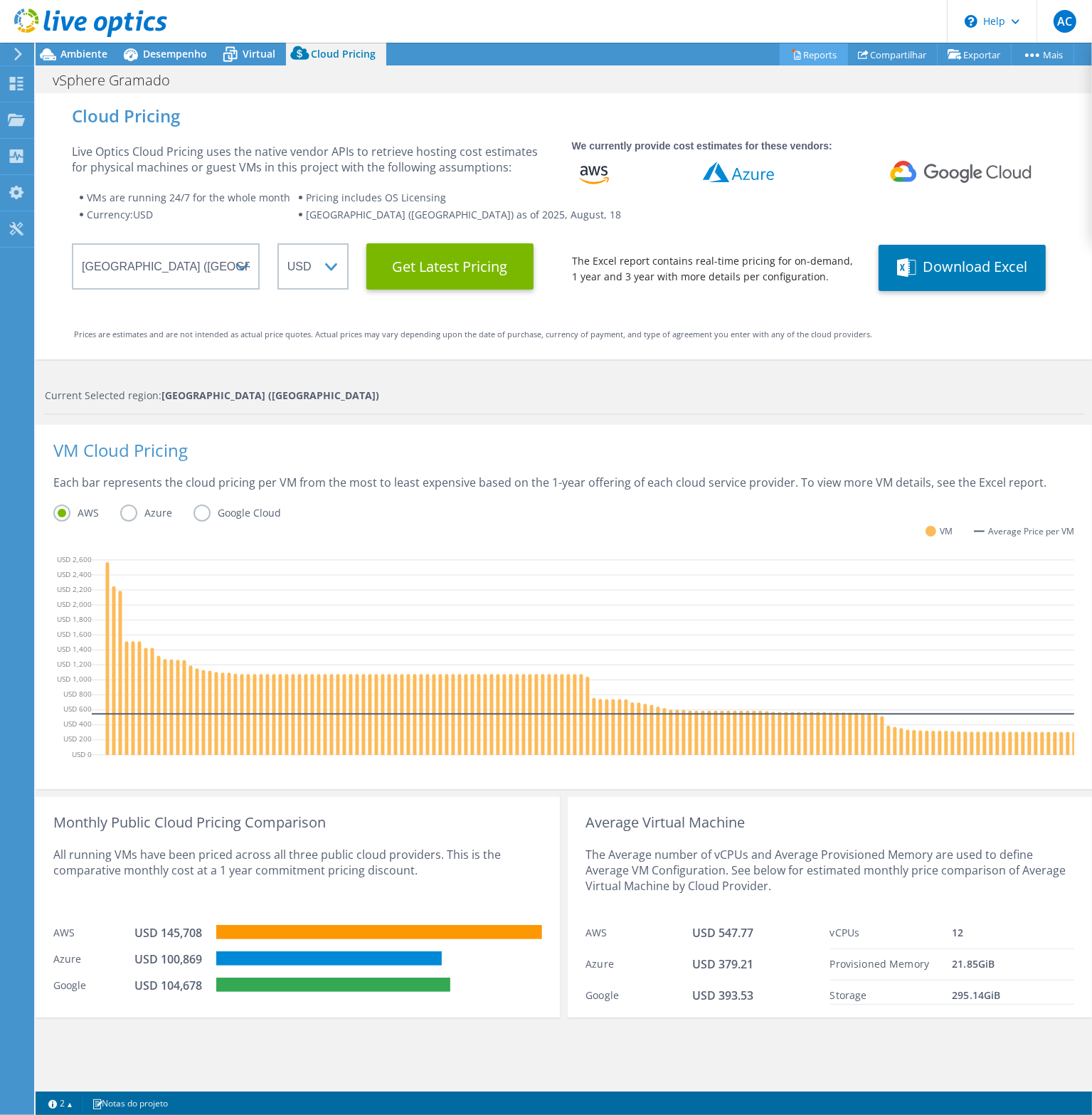
click at [809, 56] on link "Reports" at bounding box center [814, 54] width 69 height 22
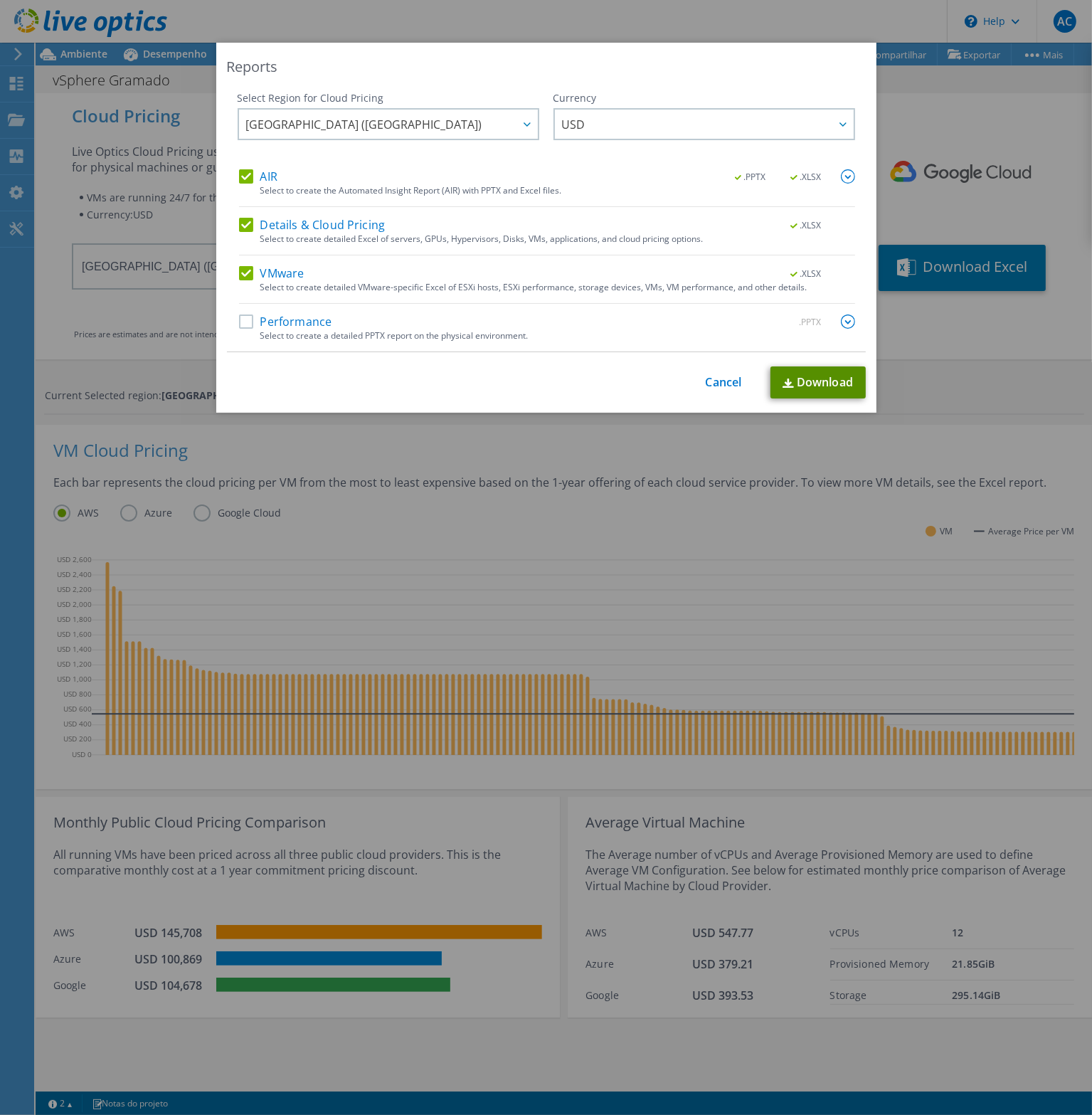
click at [812, 381] on link "Download" at bounding box center [818, 382] width 95 height 32
